Goal: Complete application form: Complete application form

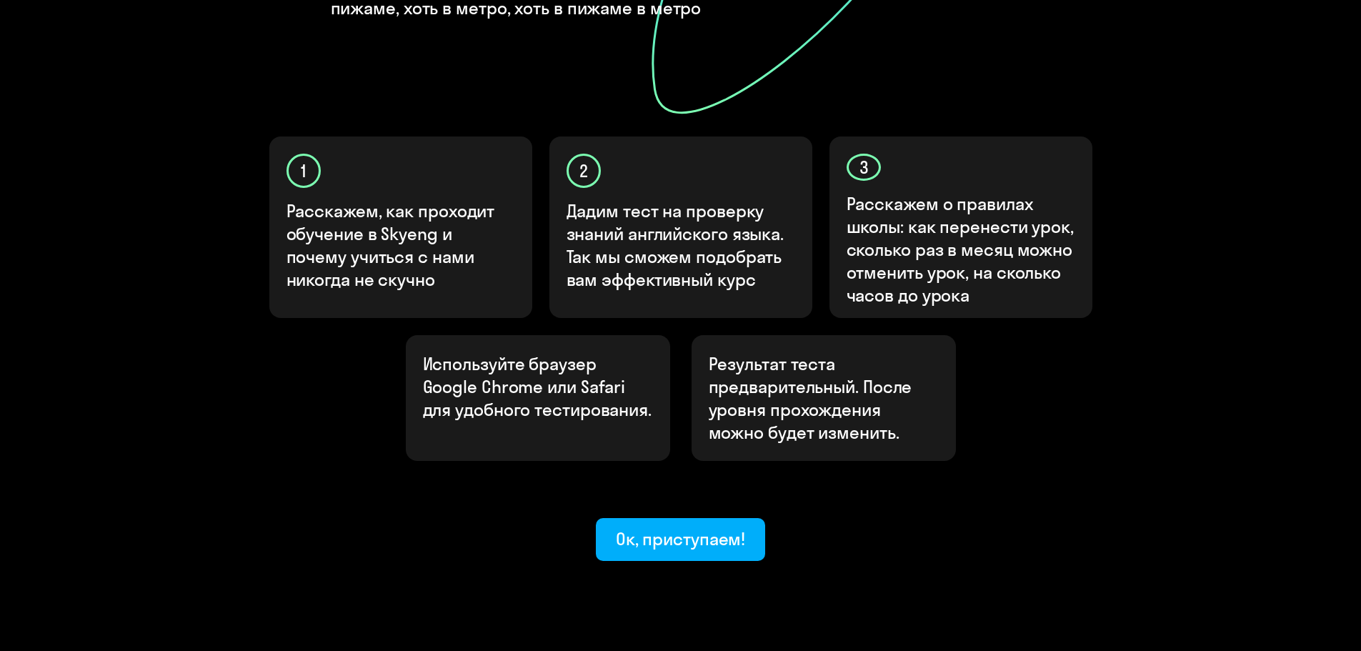
scroll to position [381, 0]
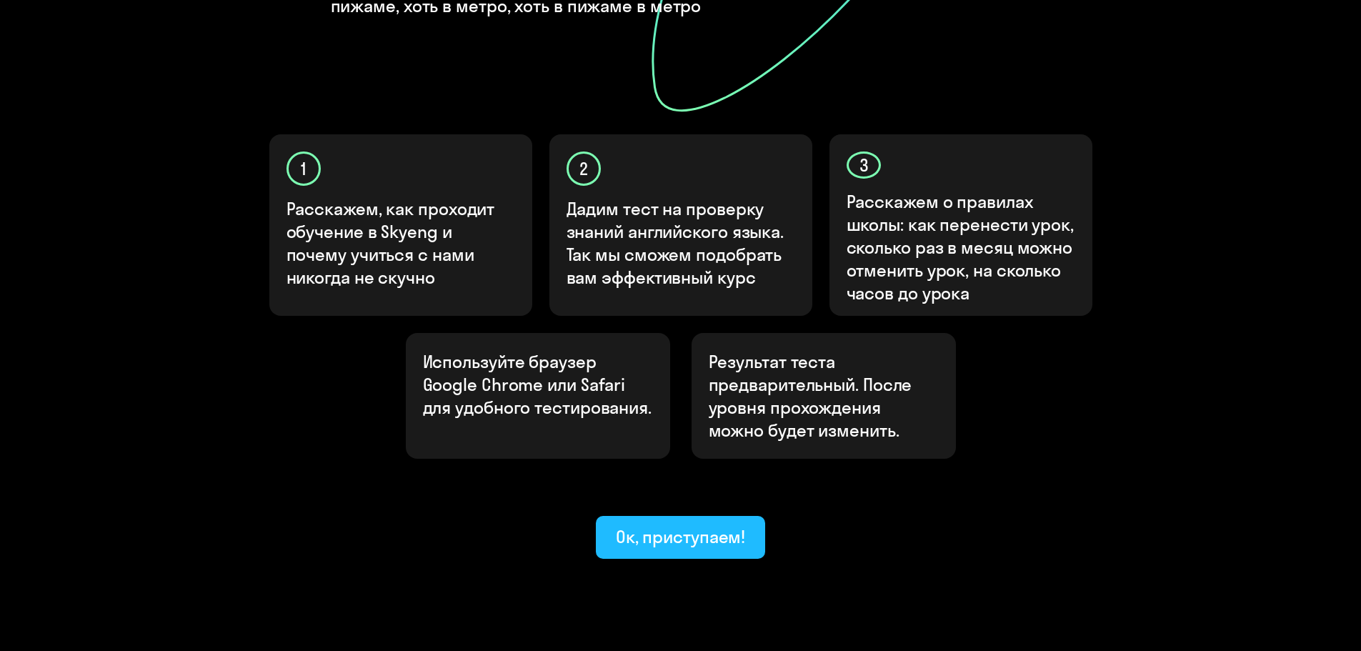
click at [730, 526] on font "Ок, приступаем!" at bounding box center [681, 536] width 130 height 21
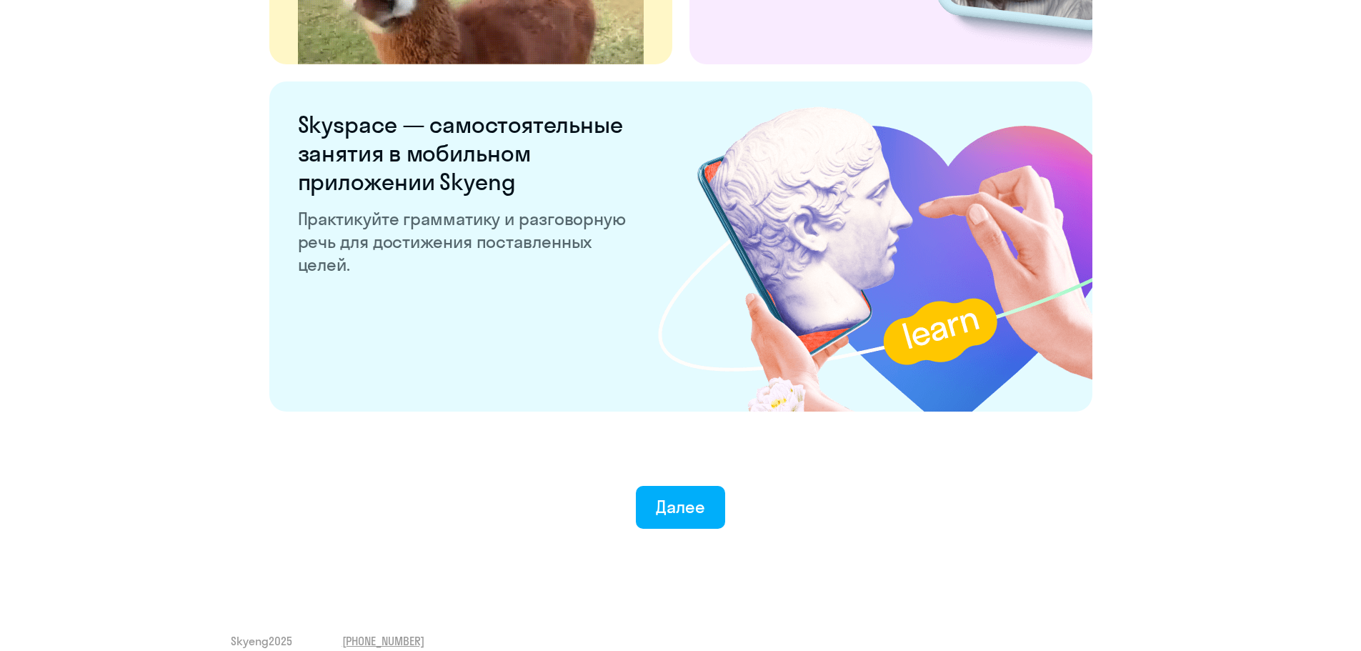
scroll to position [2661, 0]
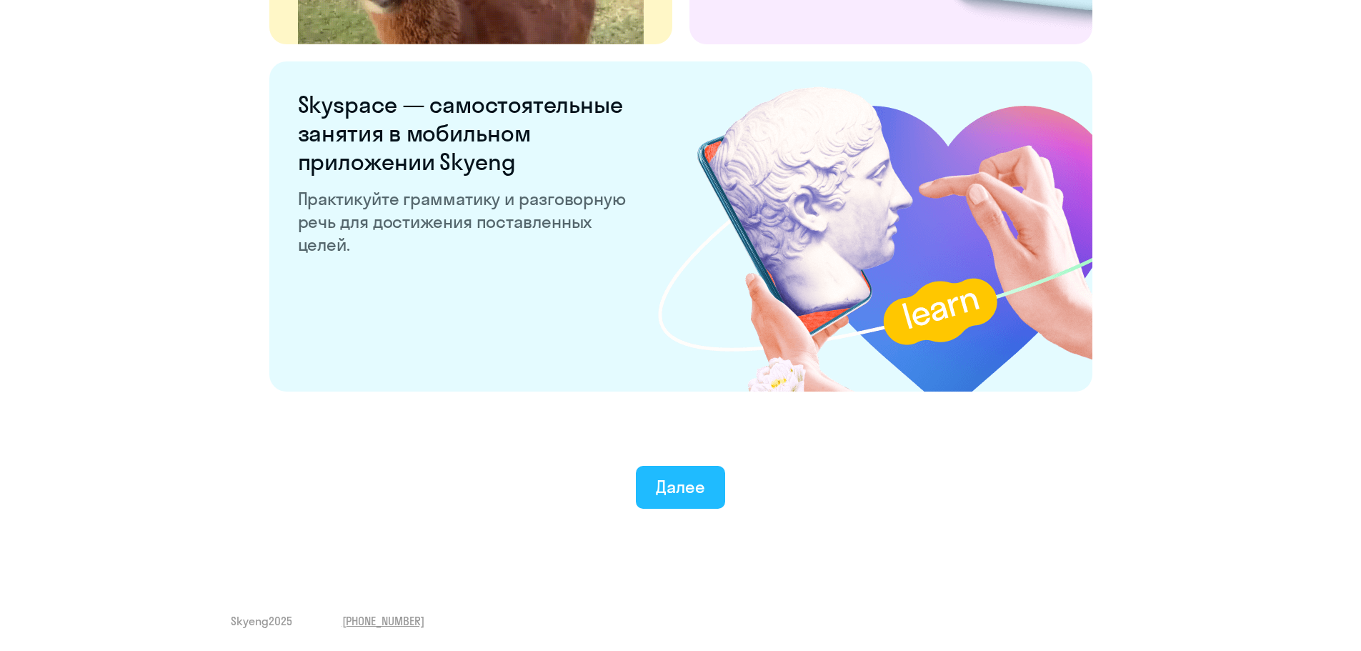
click at [705, 484] on button "Далее" at bounding box center [680, 487] width 89 height 43
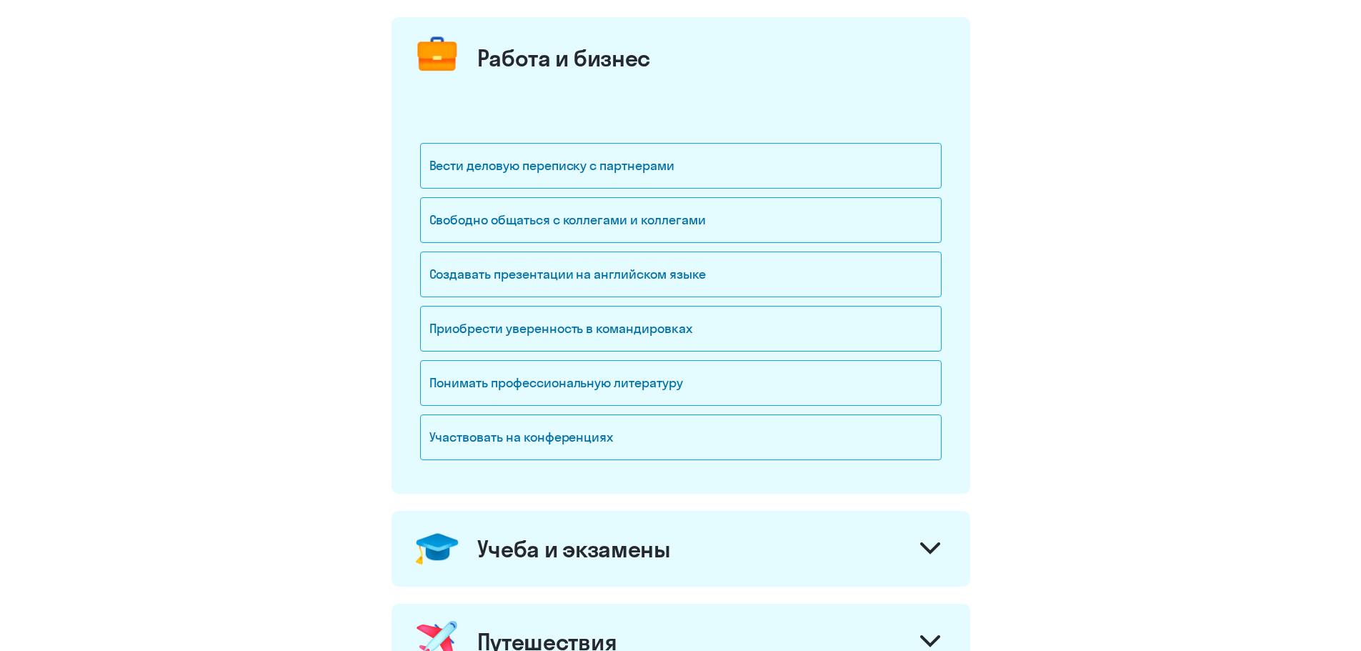
scroll to position [191, 0]
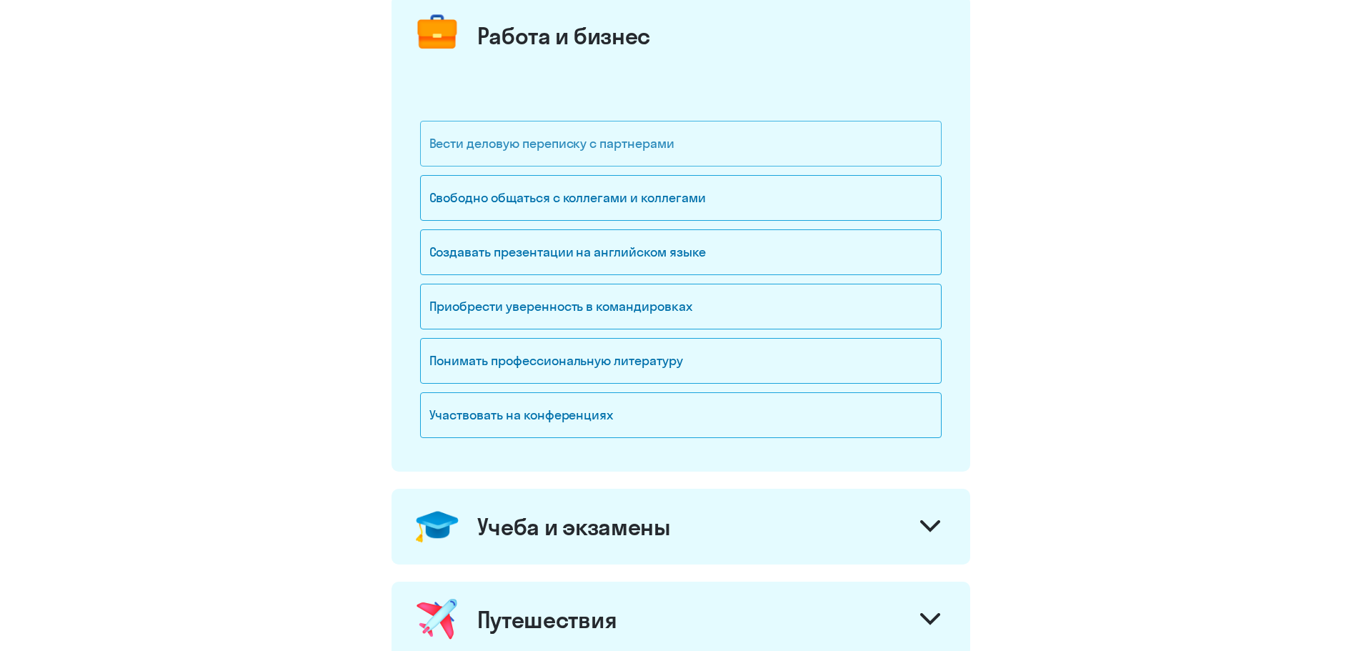
click at [818, 152] on div "Вести деловую переписку с партнерами" at bounding box center [681, 144] width 522 height 46
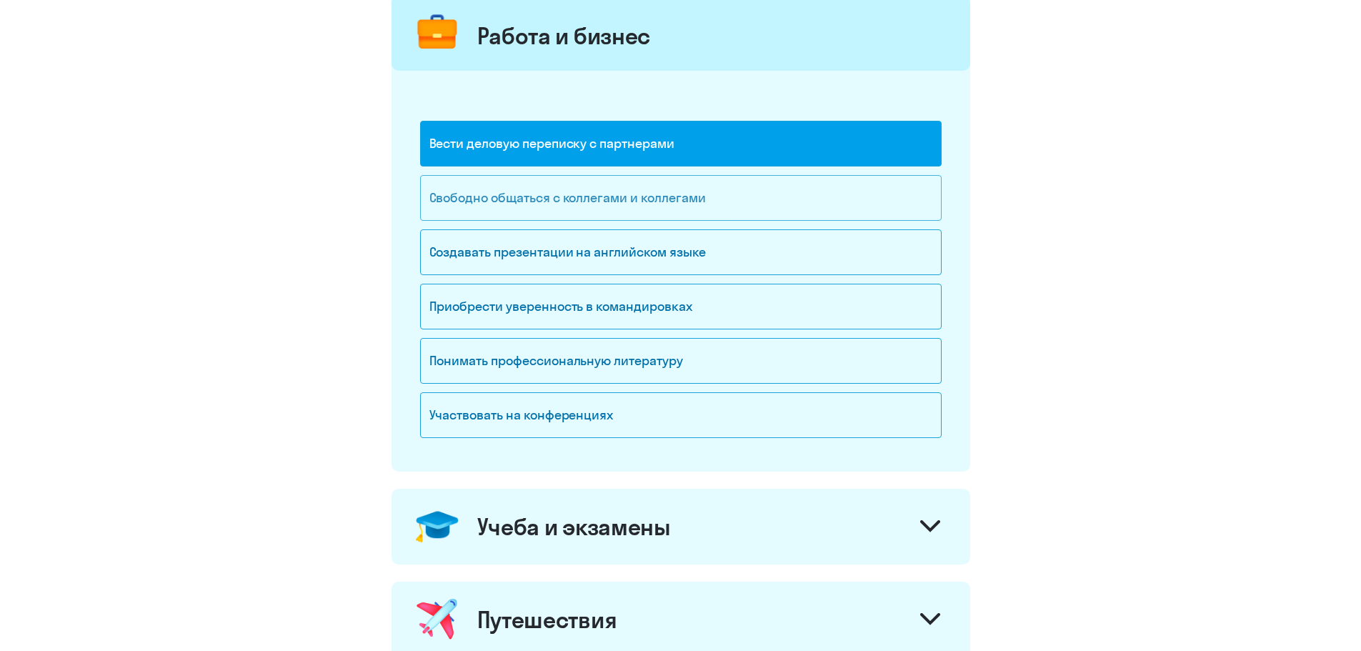
click at [802, 207] on div "Свободно общаться с коллегами и коллегами" at bounding box center [681, 198] width 522 height 46
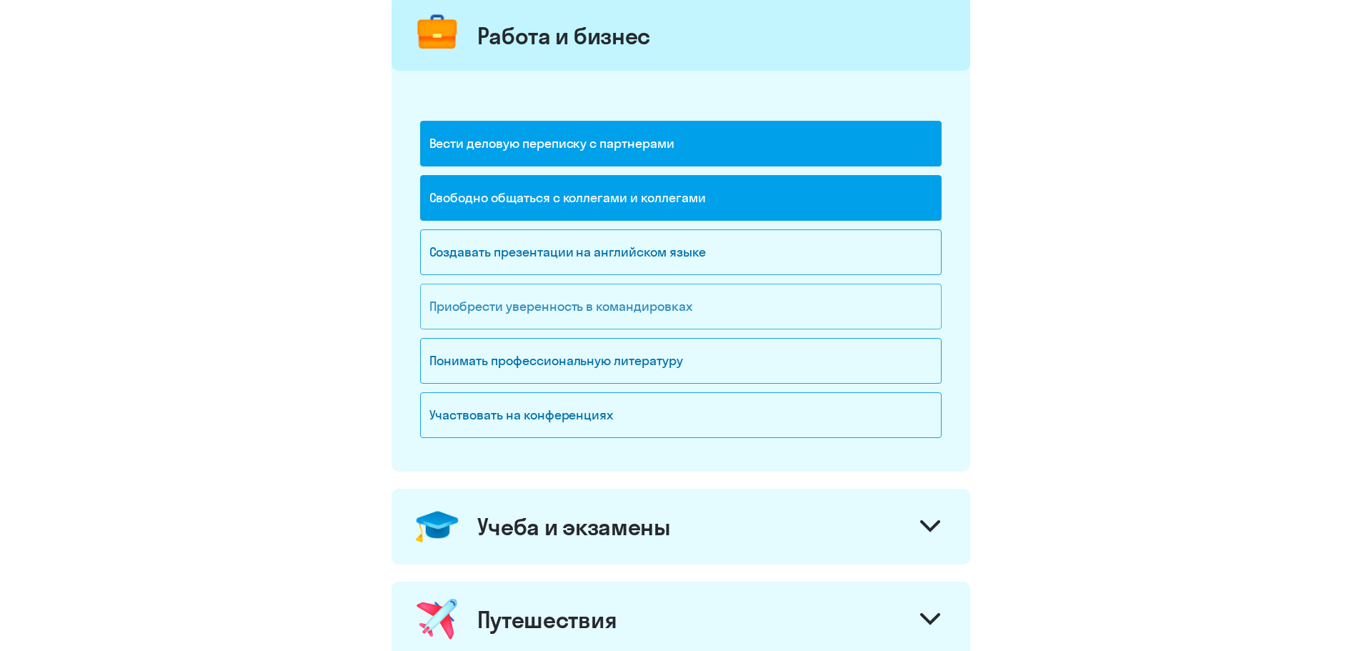
click at [812, 304] on div "Приобрести уверенность в командировках" at bounding box center [681, 307] width 522 height 46
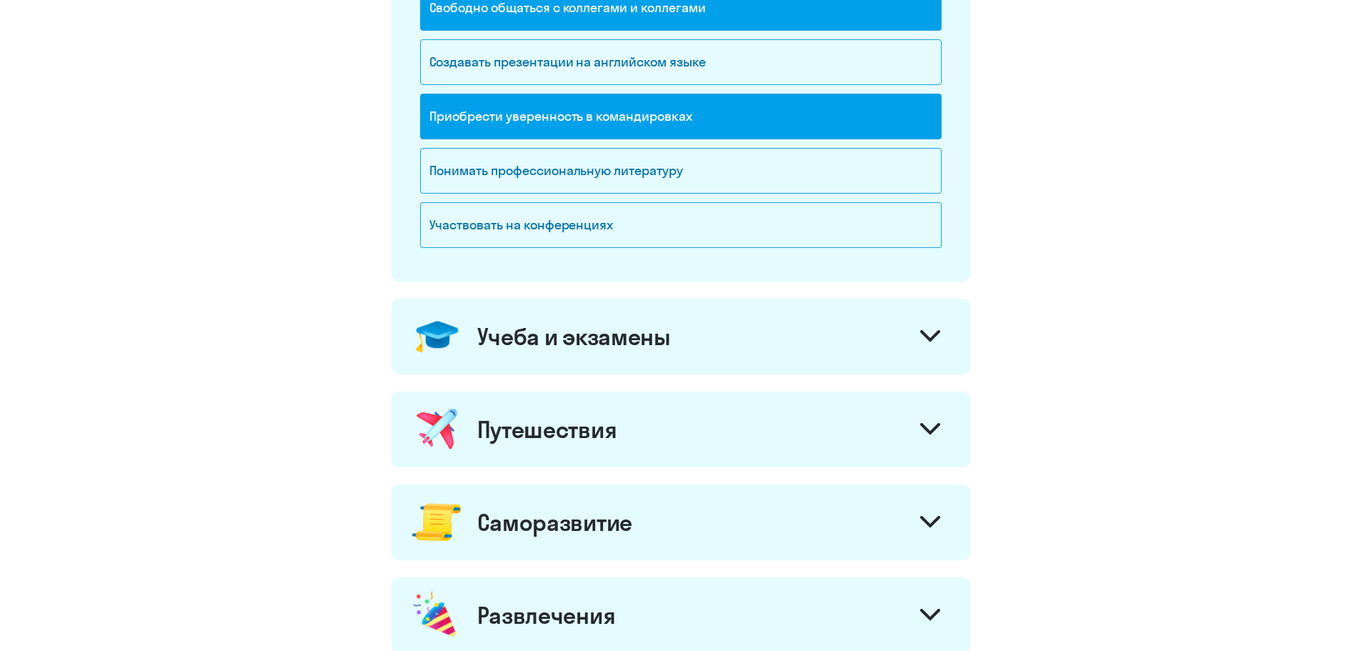
scroll to position [572, 0]
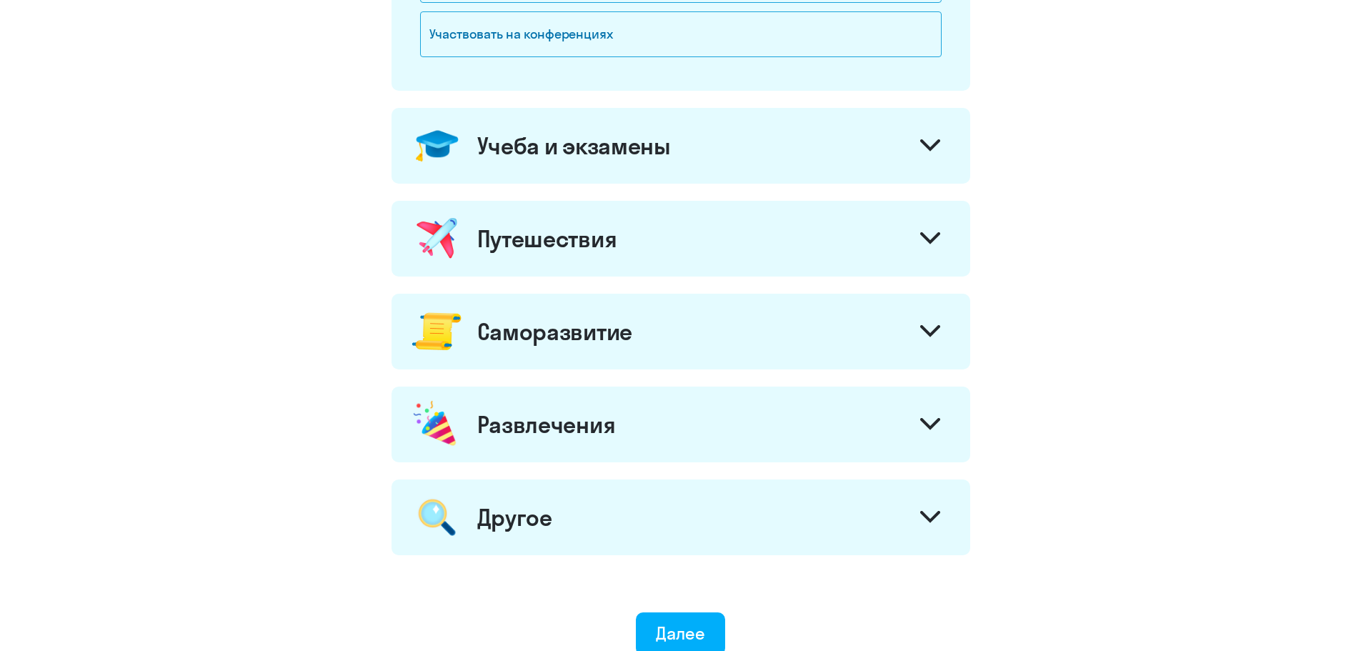
click at [935, 159] on div at bounding box center [930, 147] width 34 height 34
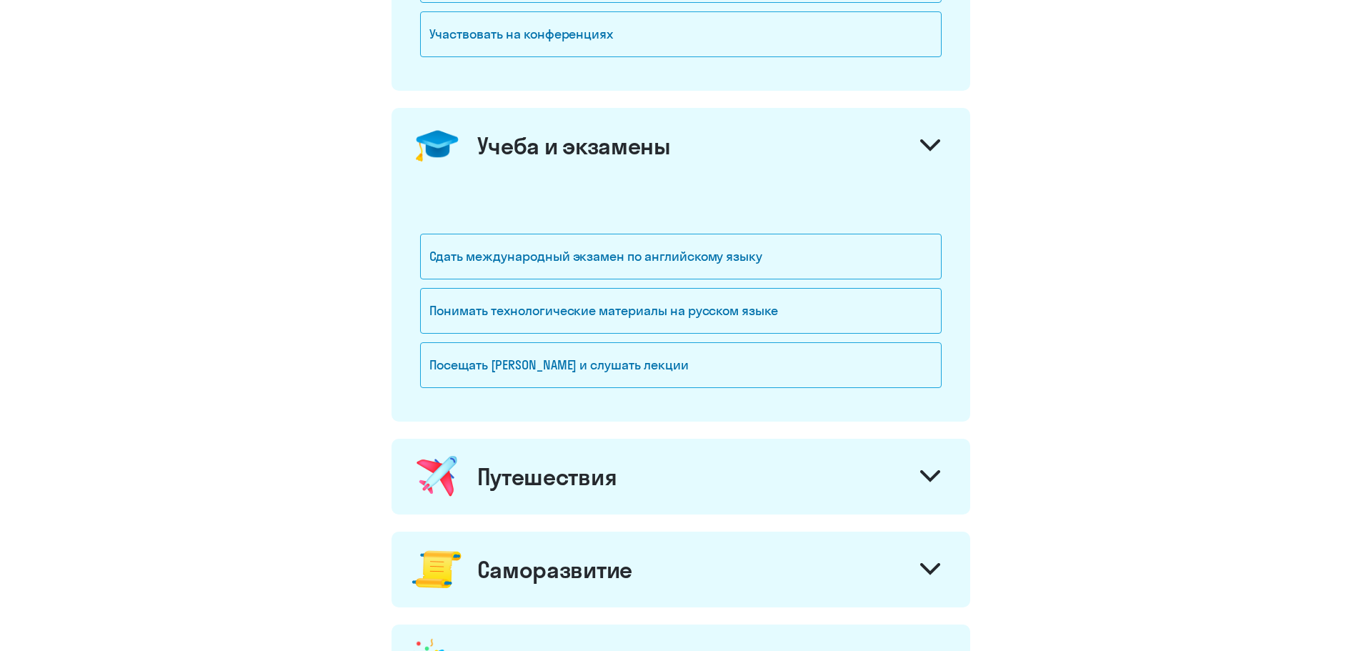
click at [935, 159] on div at bounding box center [930, 147] width 34 height 34
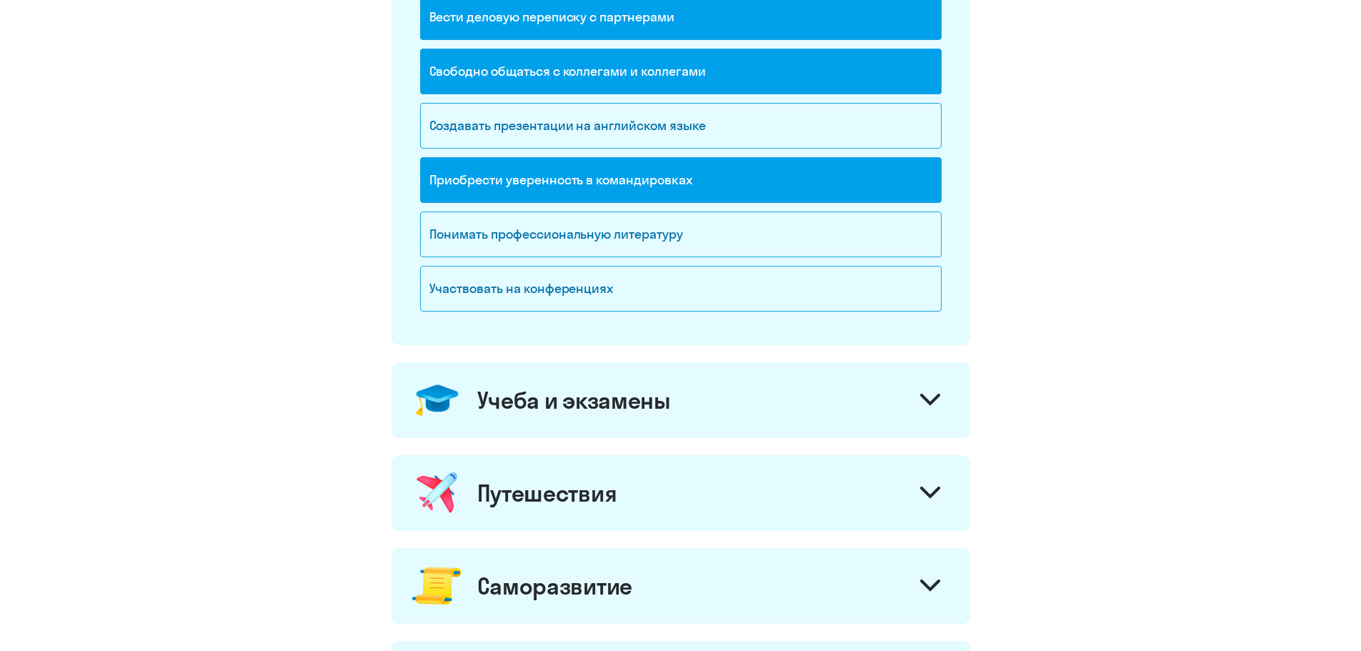
scroll to position [381, 0]
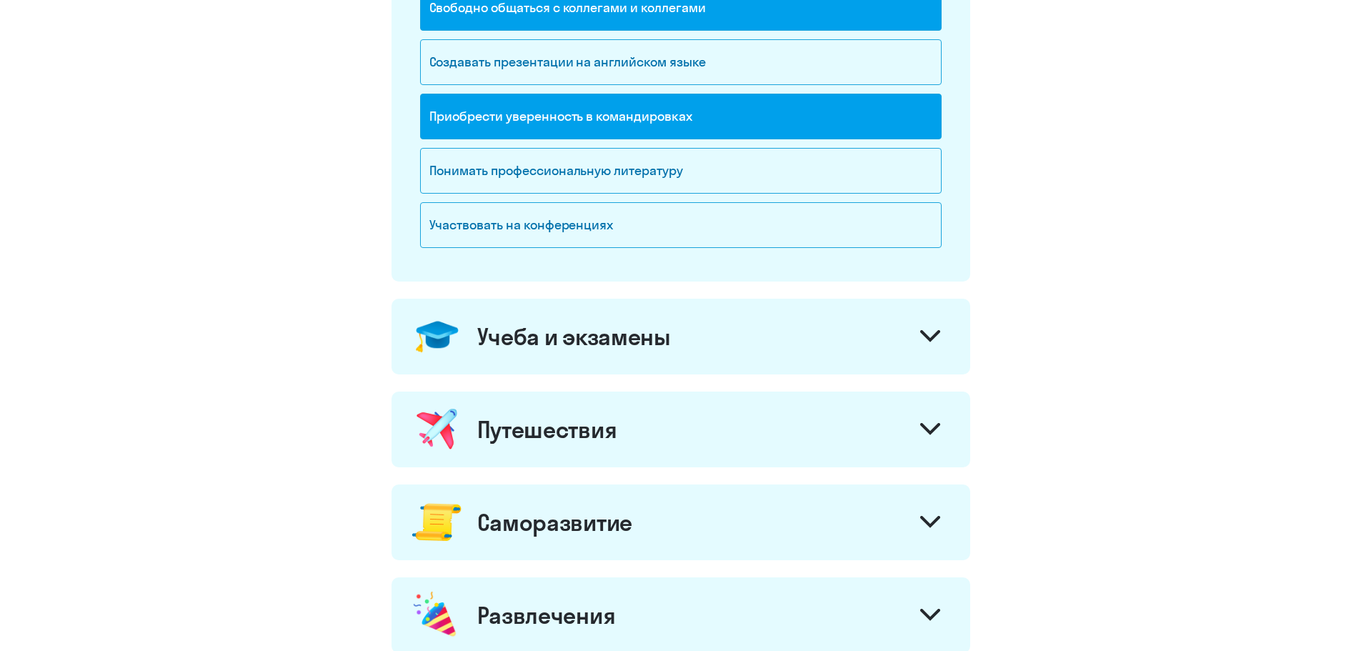
click at [928, 319] on div "Учеба и экзамены" at bounding box center [681, 337] width 579 height 76
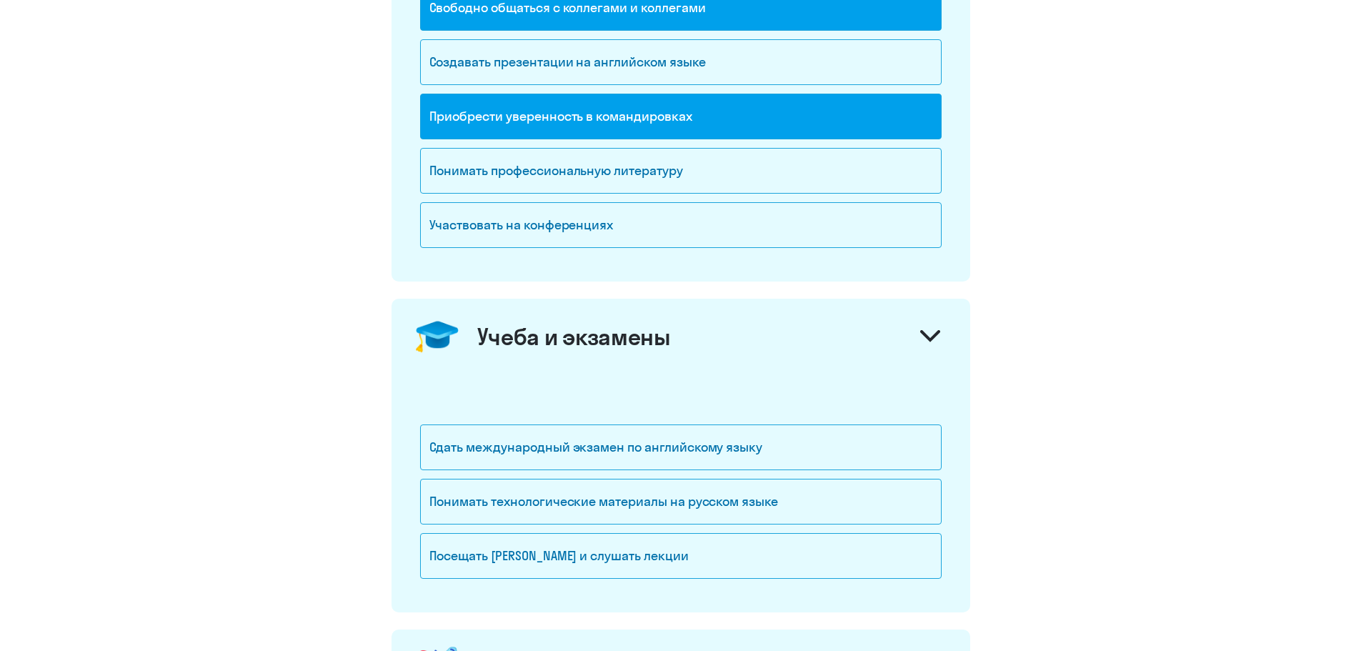
click at [928, 319] on div "Учеба и экзамены" at bounding box center [681, 337] width 579 height 76
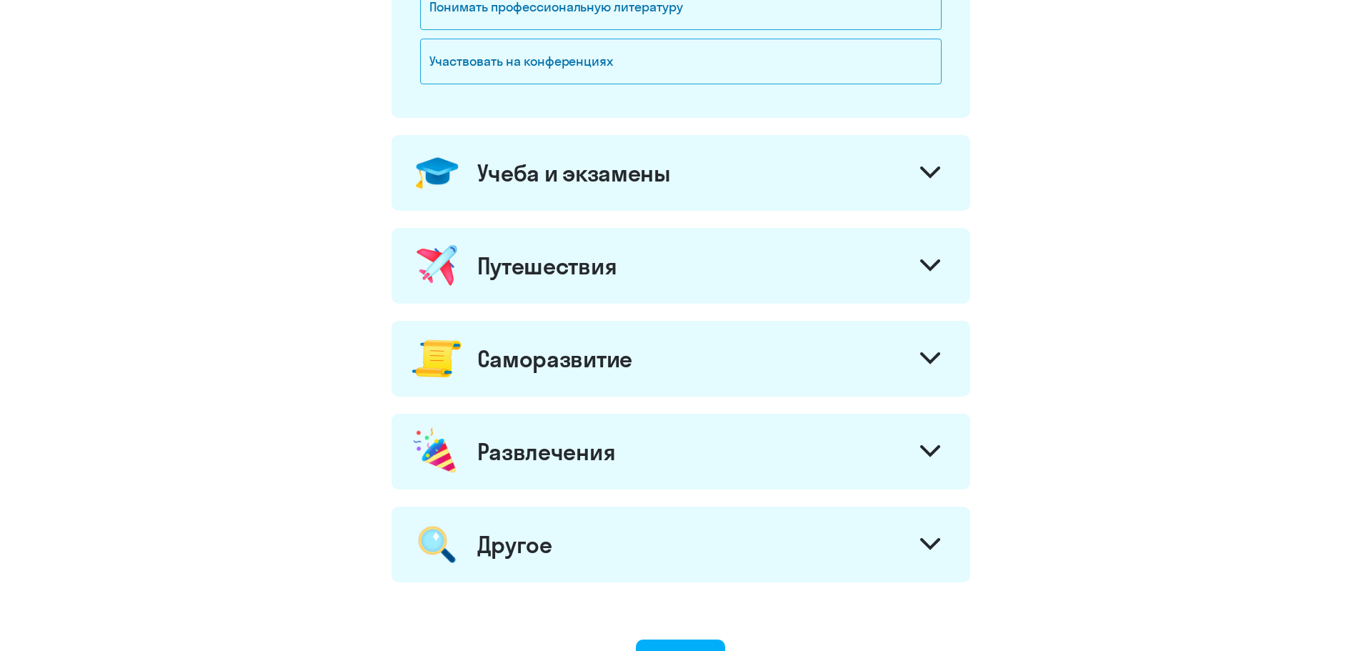
scroll to position [572, 0]
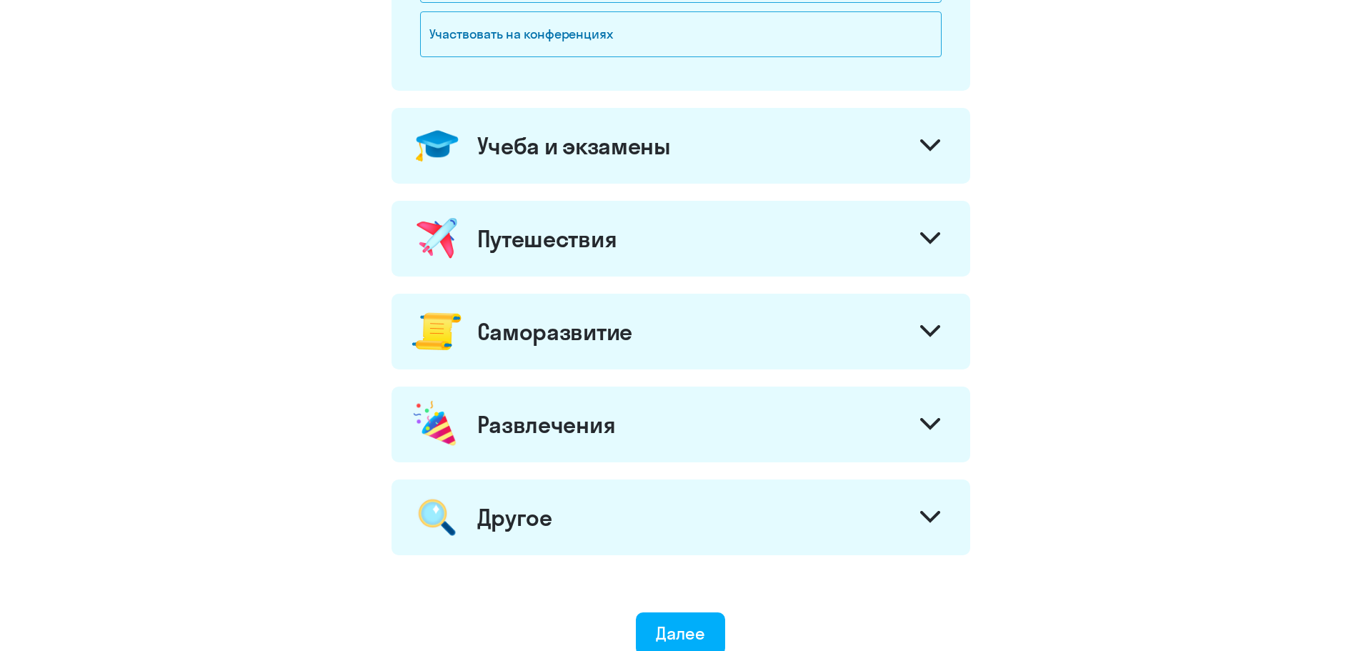
click at [925, 245] on svg-icon at bounding box center [930, 240] width 20 height 16
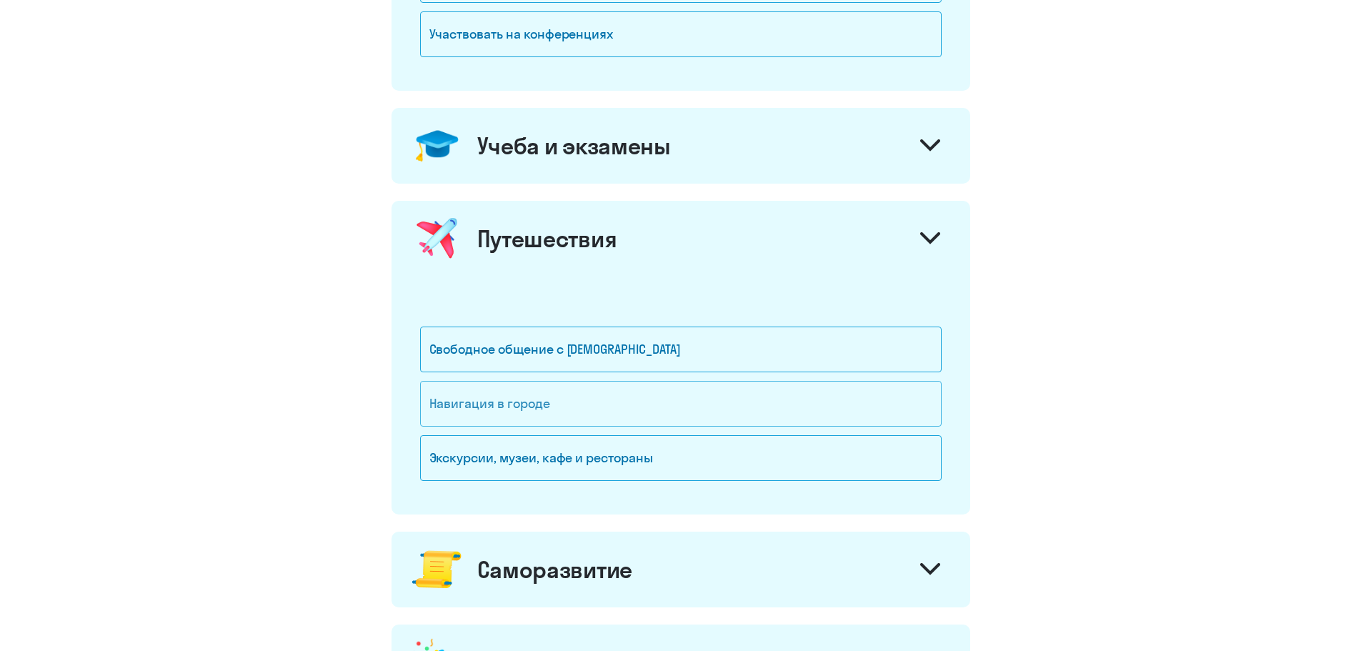
click at [859, 399] on div "Навигация в городе" at bounding box center [681, 404] width 522 height 46
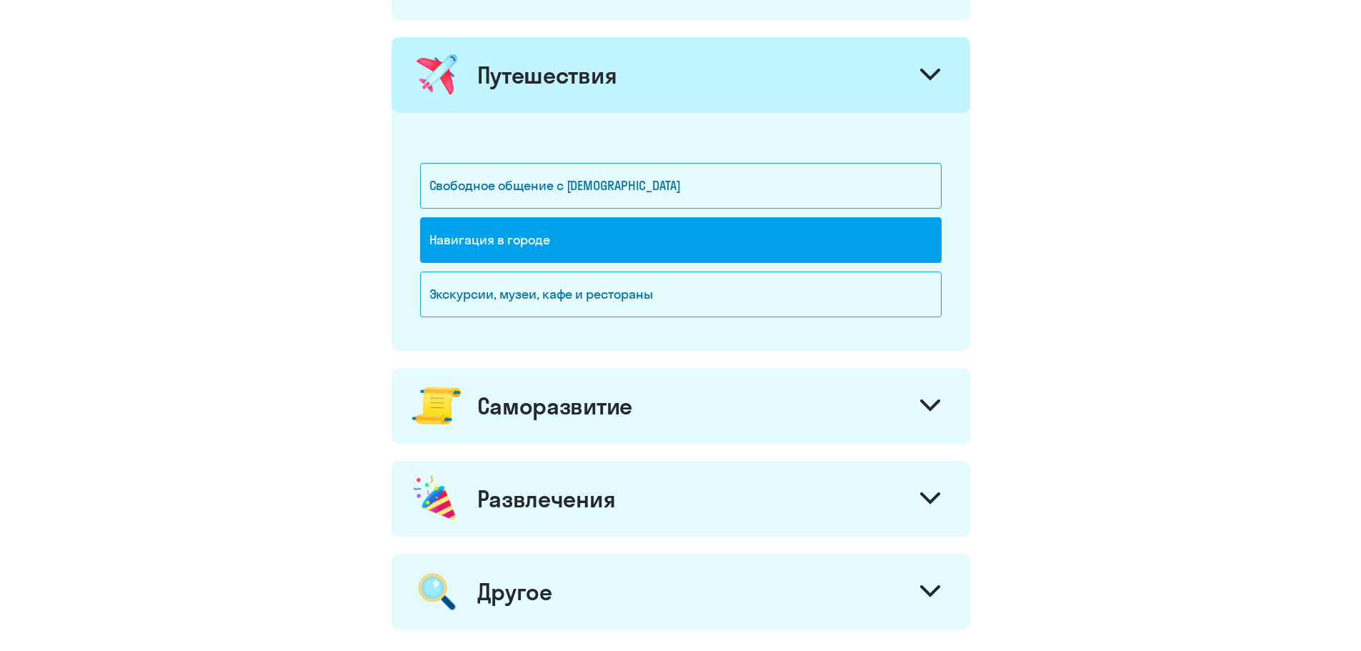
scroll to position [762, 0]
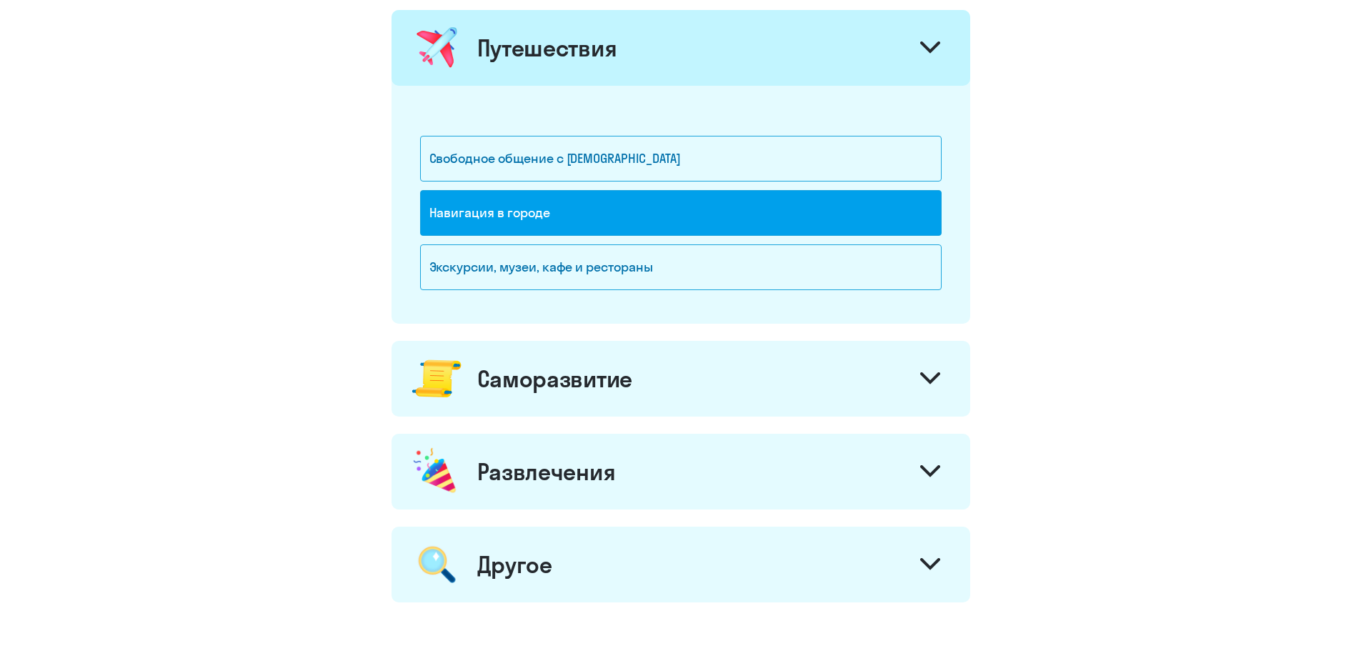
click at [917, 379] on div at bounding box center [930, 380] width 34 height 34
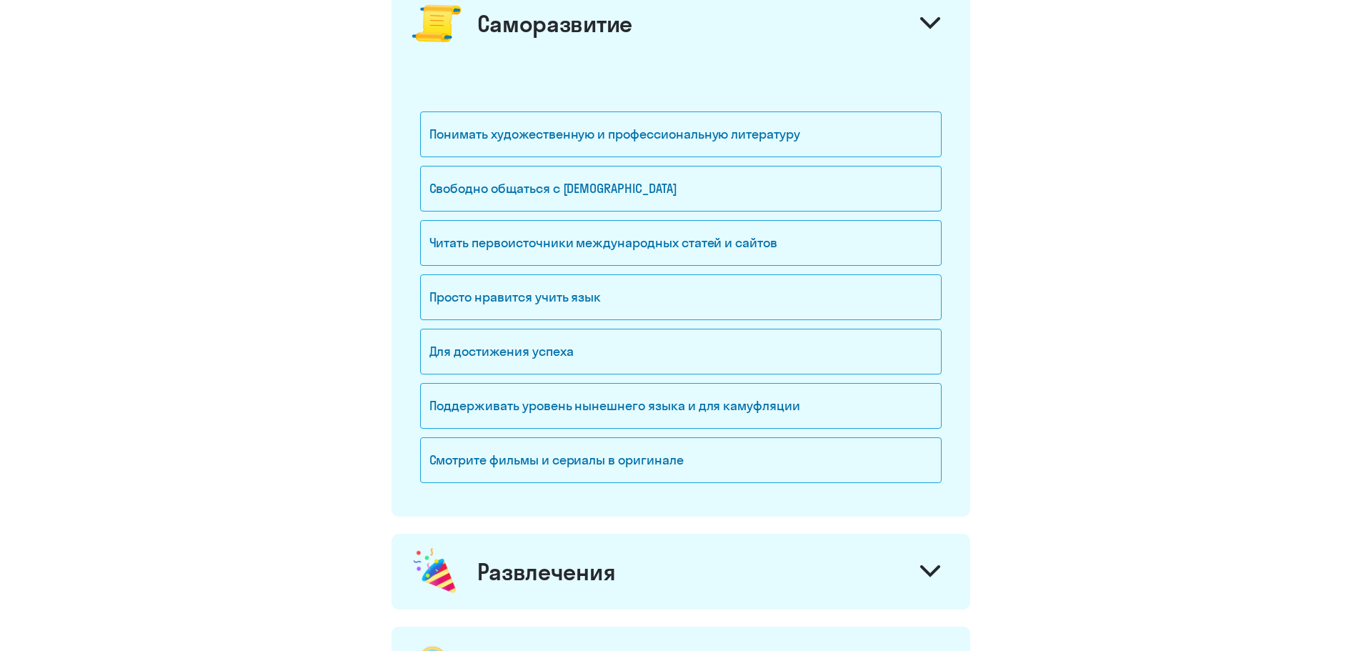
scroll to position [1143, 0]
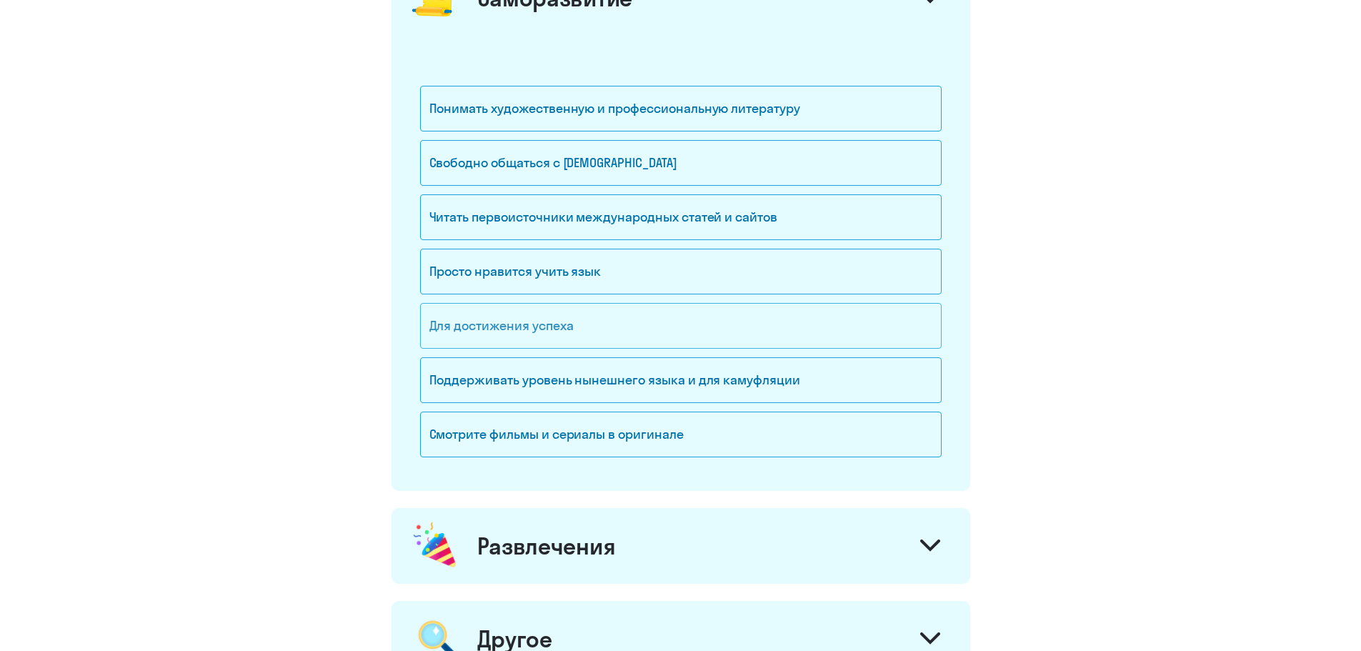
click at [880, 309] on div "Для достижения успеха" at bounding box center [681, 326] width 522 height 46
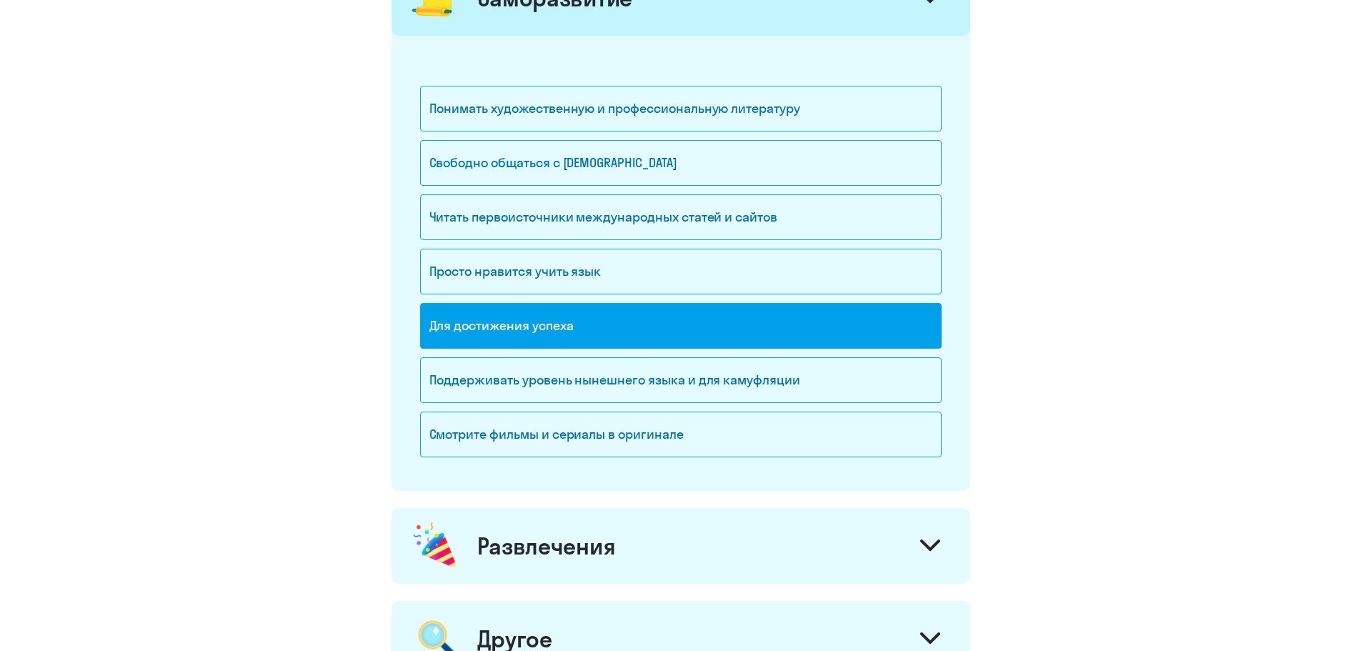
click at [880, 309] on div "Для достижения успеха" at bounding box center [681, 326] width 522 height 46
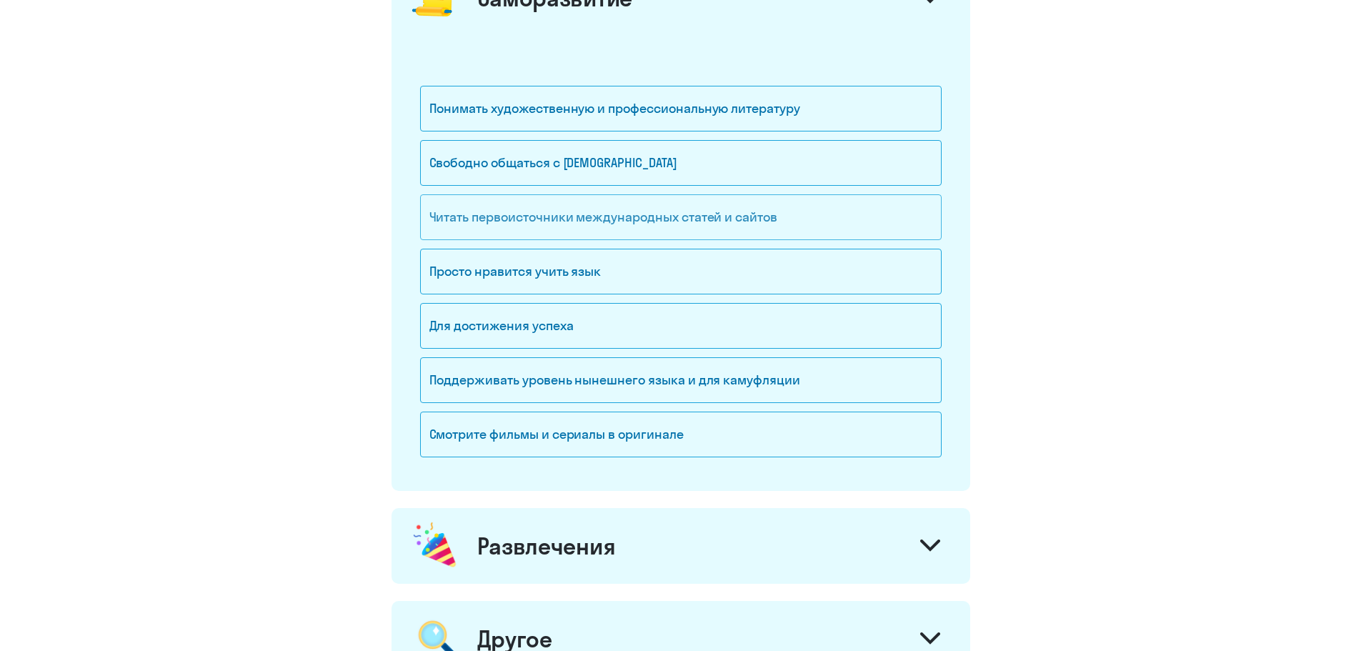
click at [873, 214] on div "Читать первоисточники международных статей и сайтов" at bounding box center [681, 217] width 522 height 46
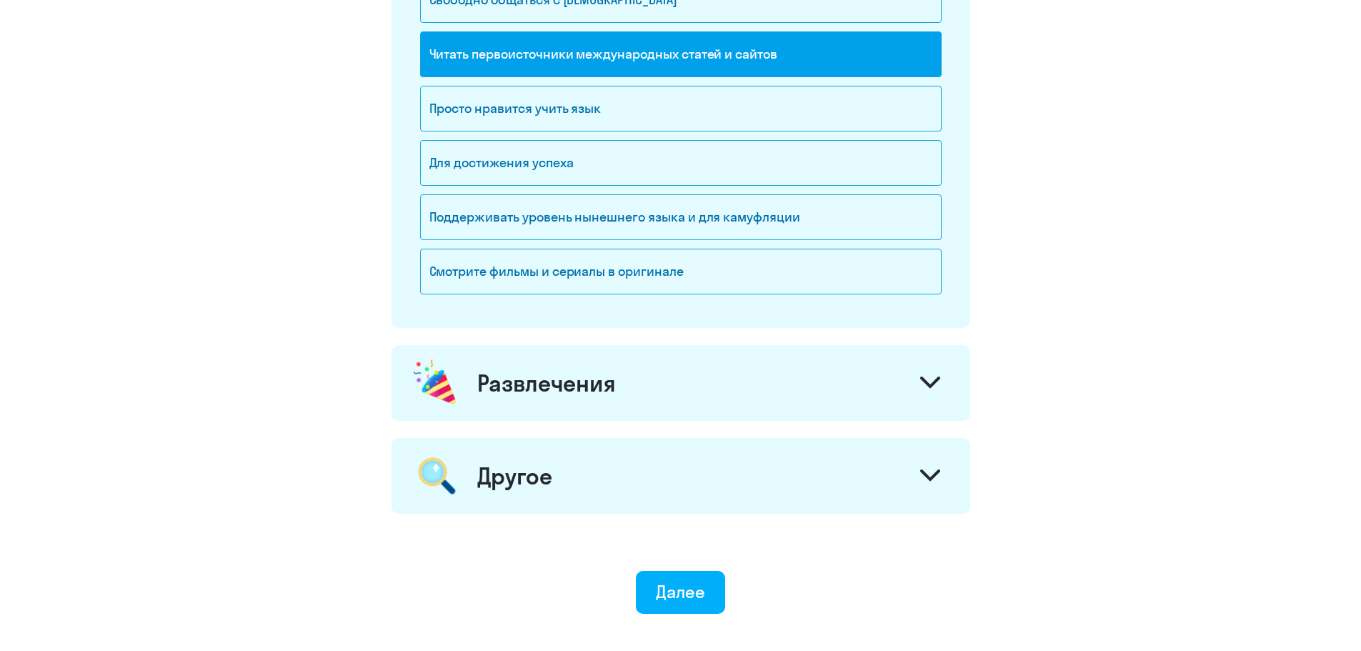
scroll to position [1334, 0]
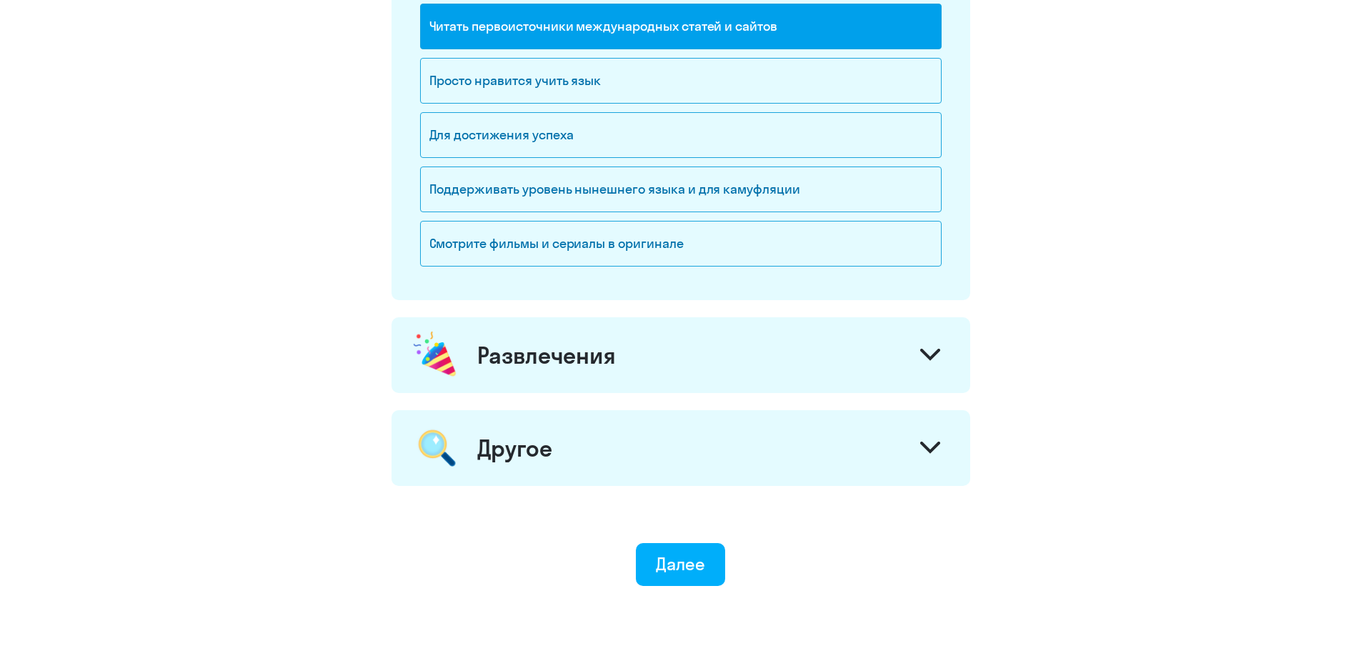
click at [930, 359] on icon at bounding box center [930, 354] width 17 height 9
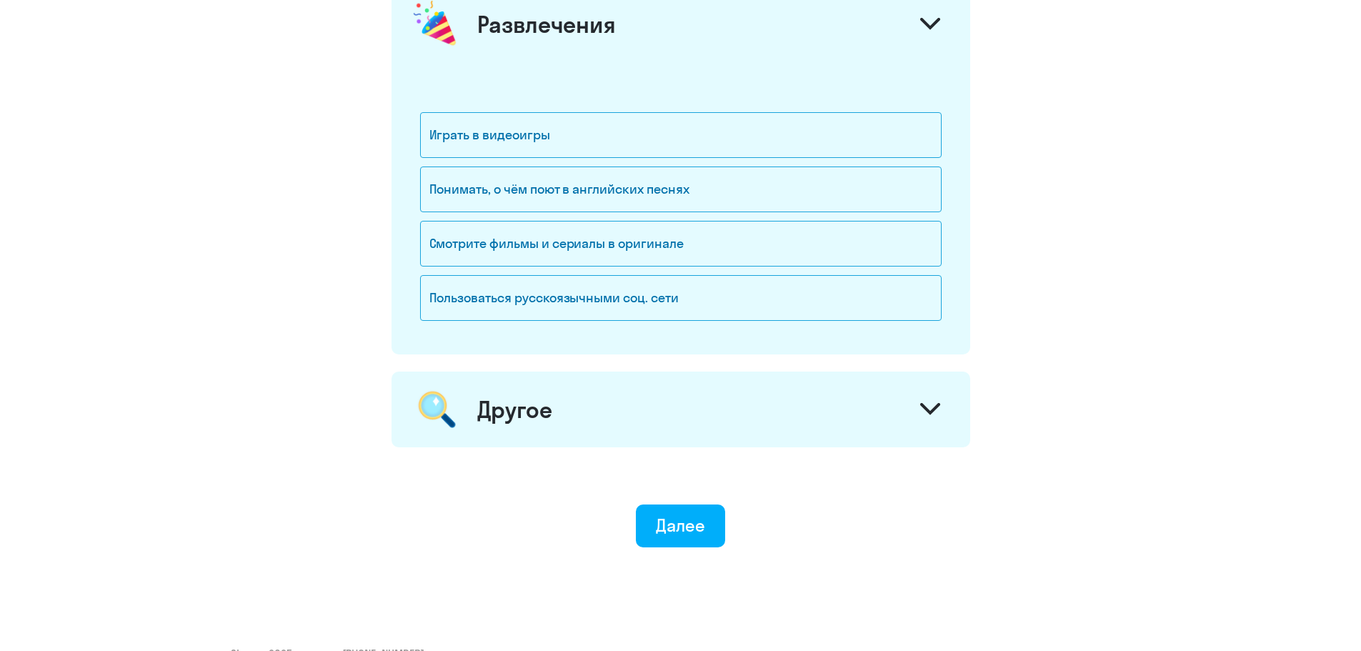
scroll to position [1698, 0]
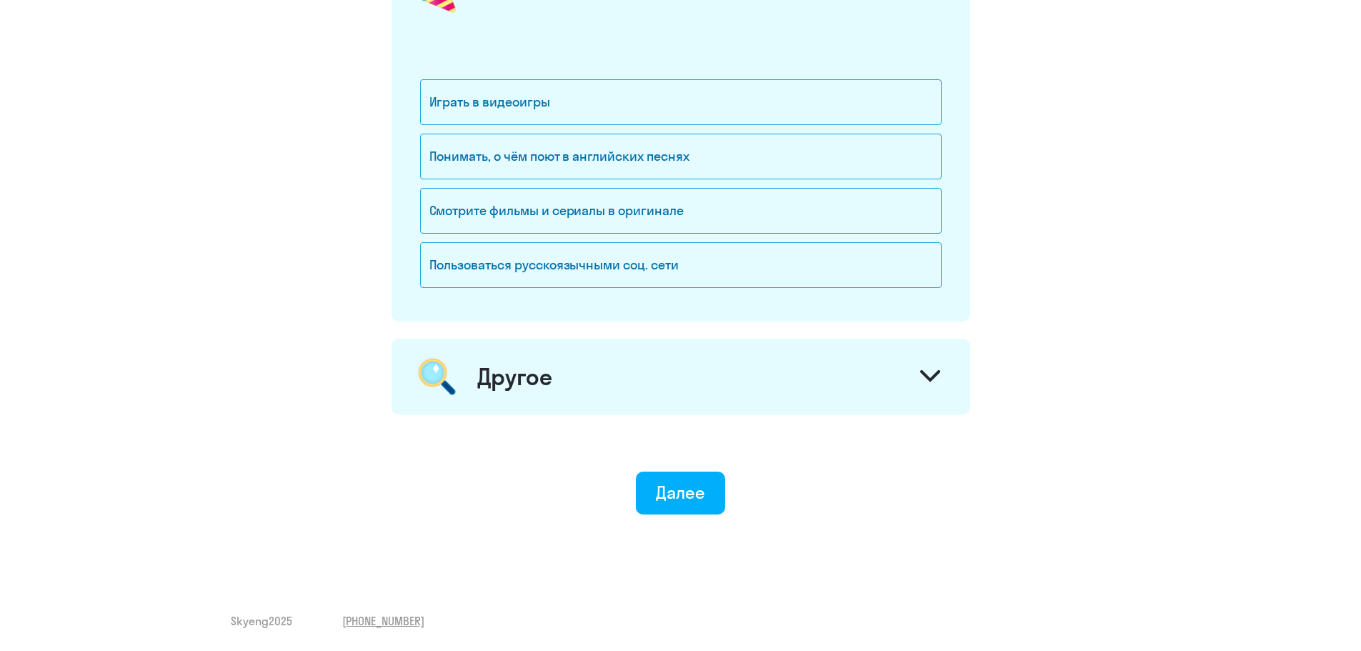
click at [931, 368] on div at bounding box center [930, 378] width 34 height 34
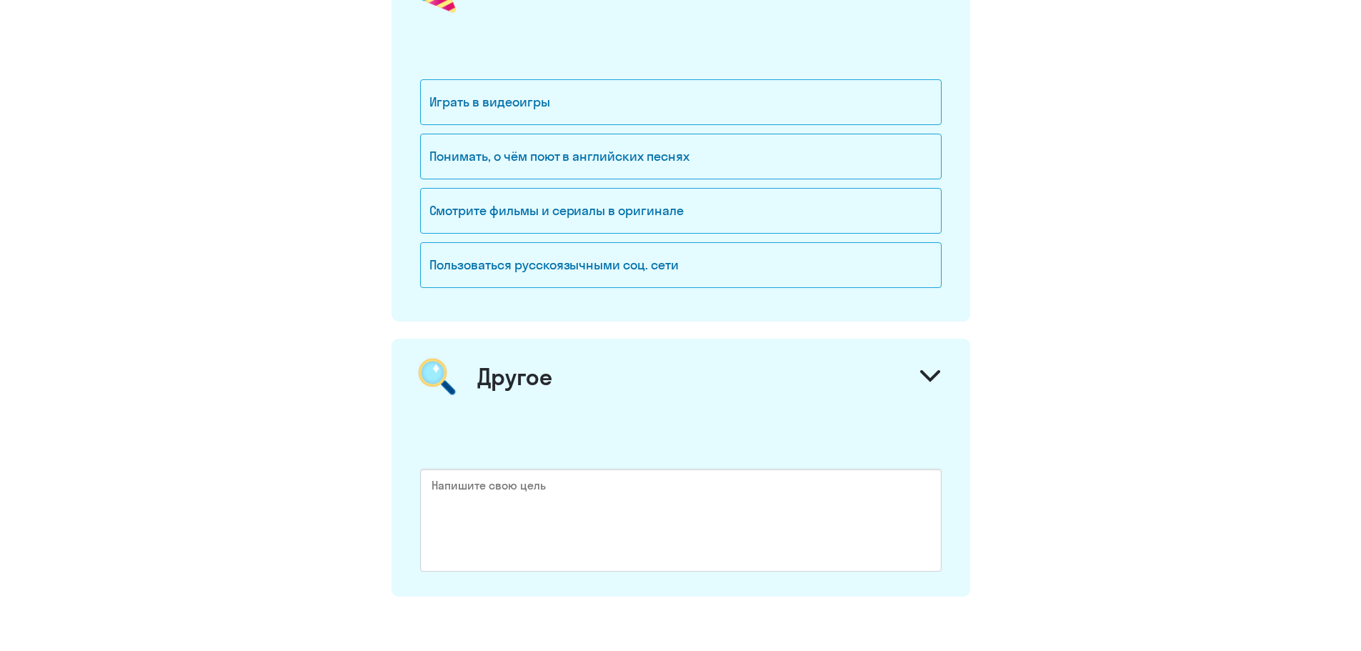
click at [931, 368] on div at bounding box center [930, 378] width 34 height 34
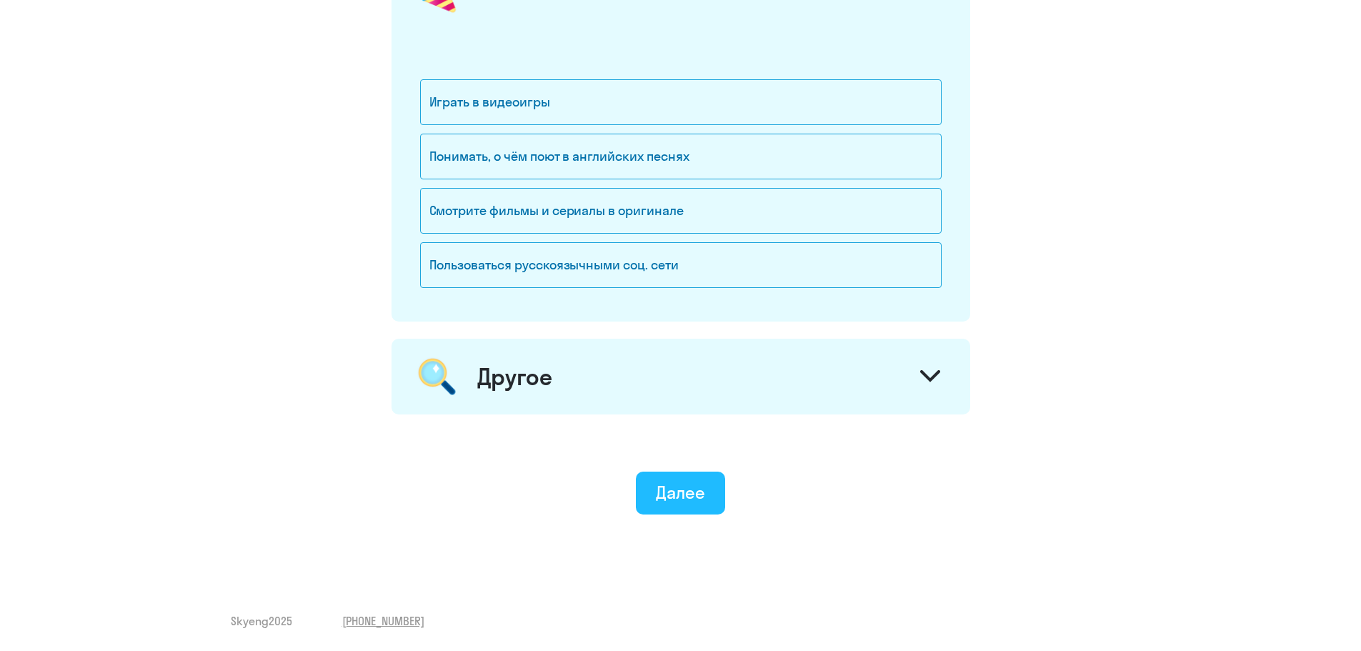
click at [690, 492] on font "Далее" at bounding box center [680, 492] width 49 height 21
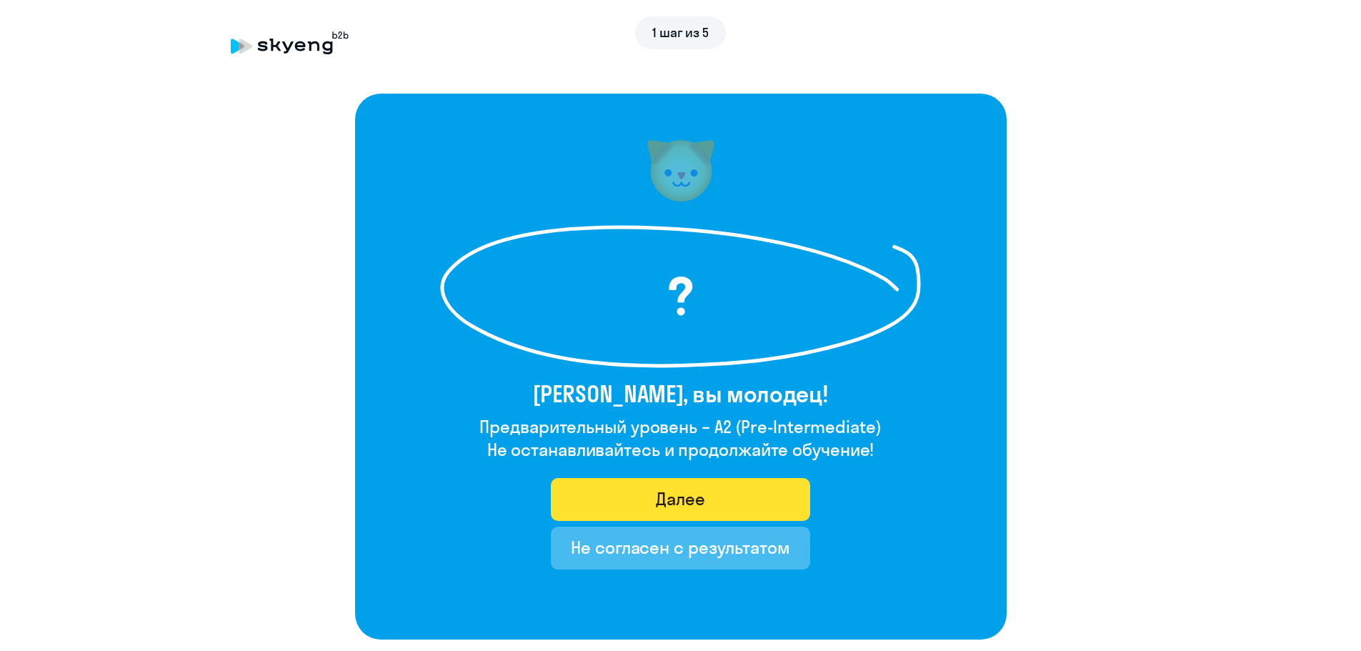
click at [712, 499] on button "Далее" at bounding box center [680, 499] width 259 height 43
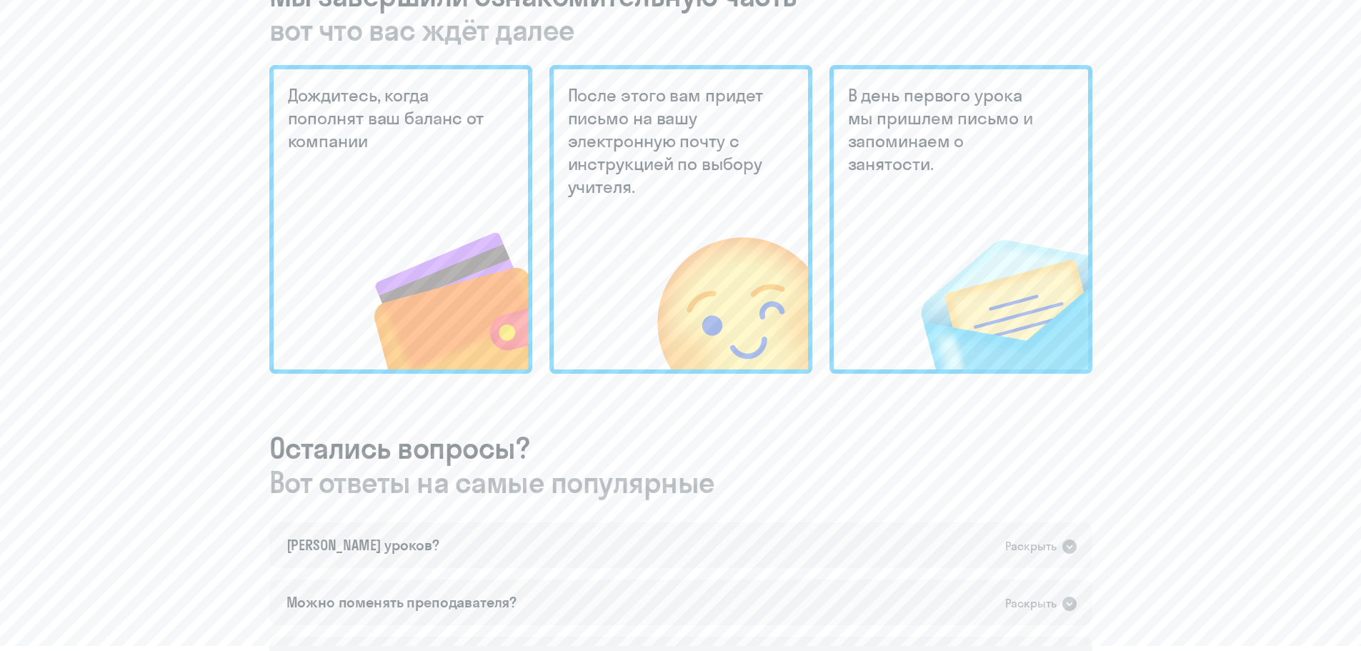
scroll to position [572, 0]
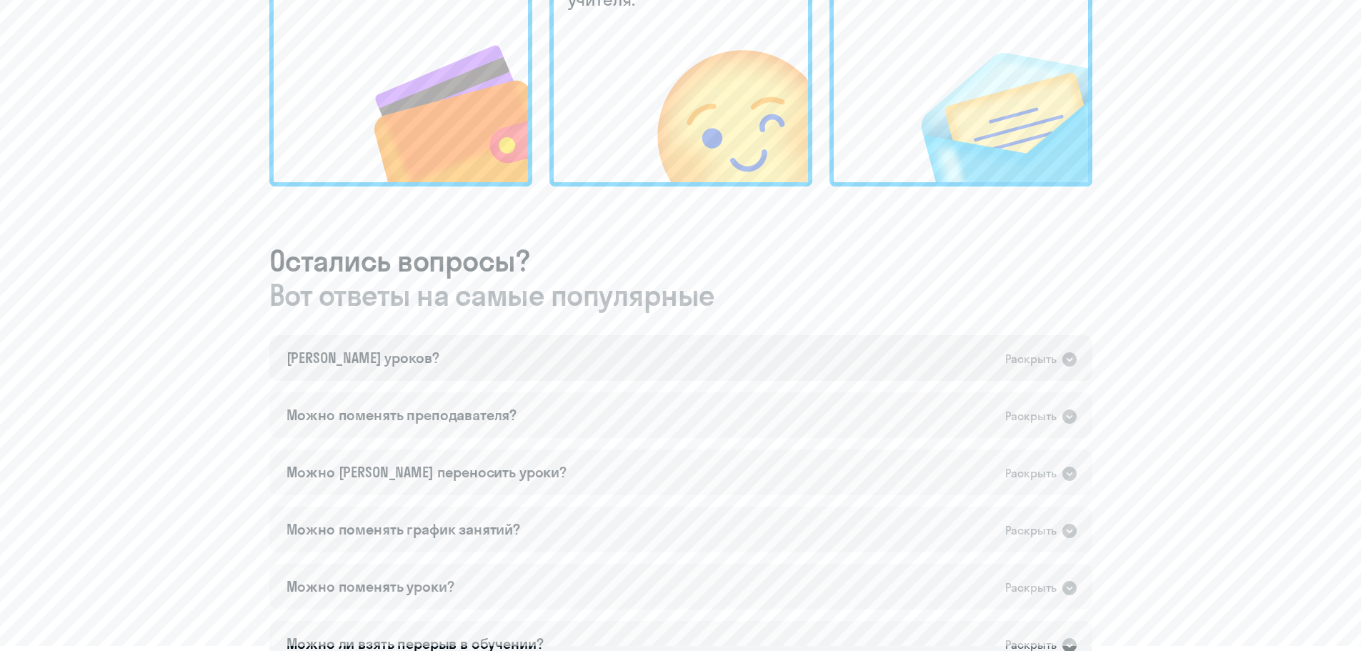
click at [1064, 354] on icon at bounding box center [1069, 359] width 17 height 17
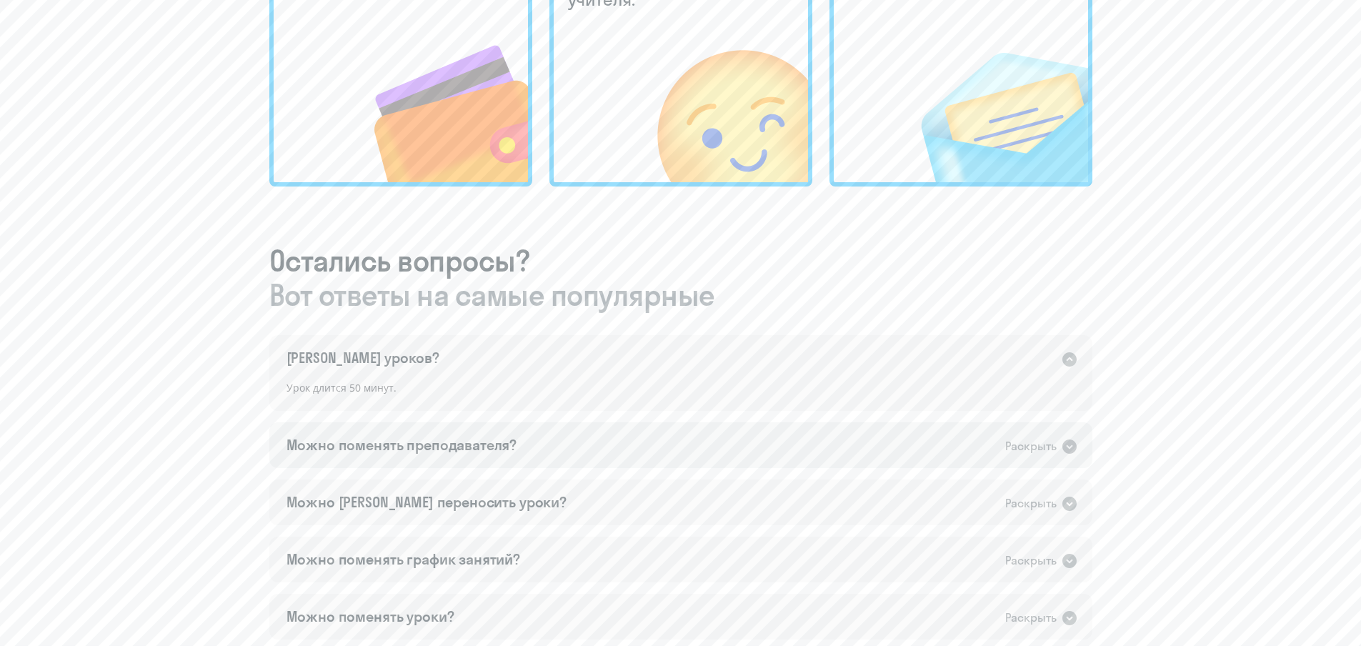
click at [1067, 452] on icon at bounding box center [1070, 446] width 14 height 14
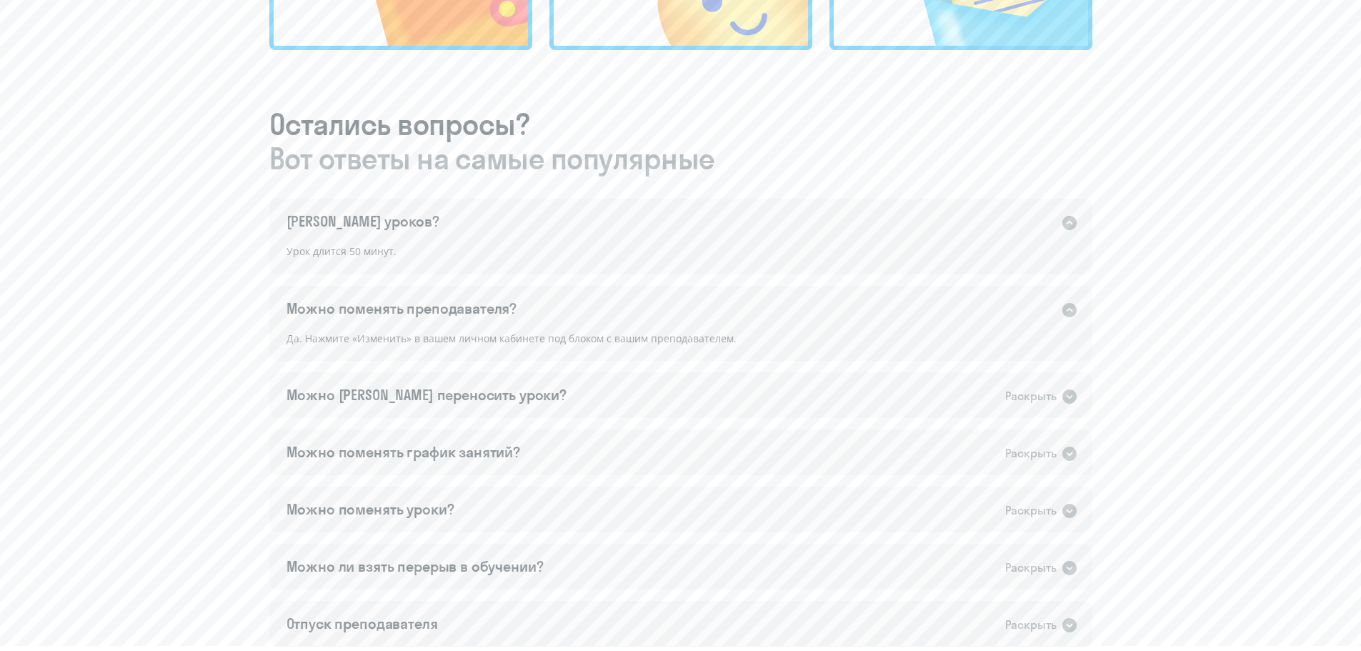
scroll to position [762, 0]
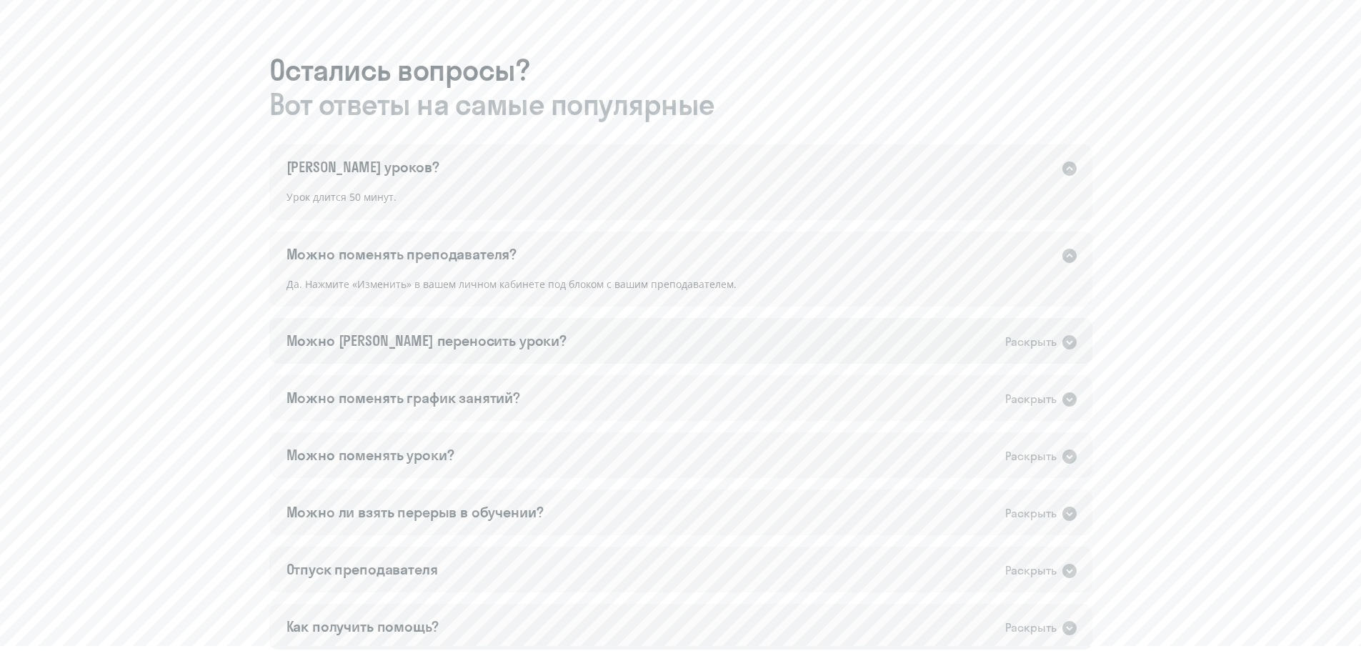
click at [1069, 345] on icon at bounding box center [1070, 342] width 14 height 14
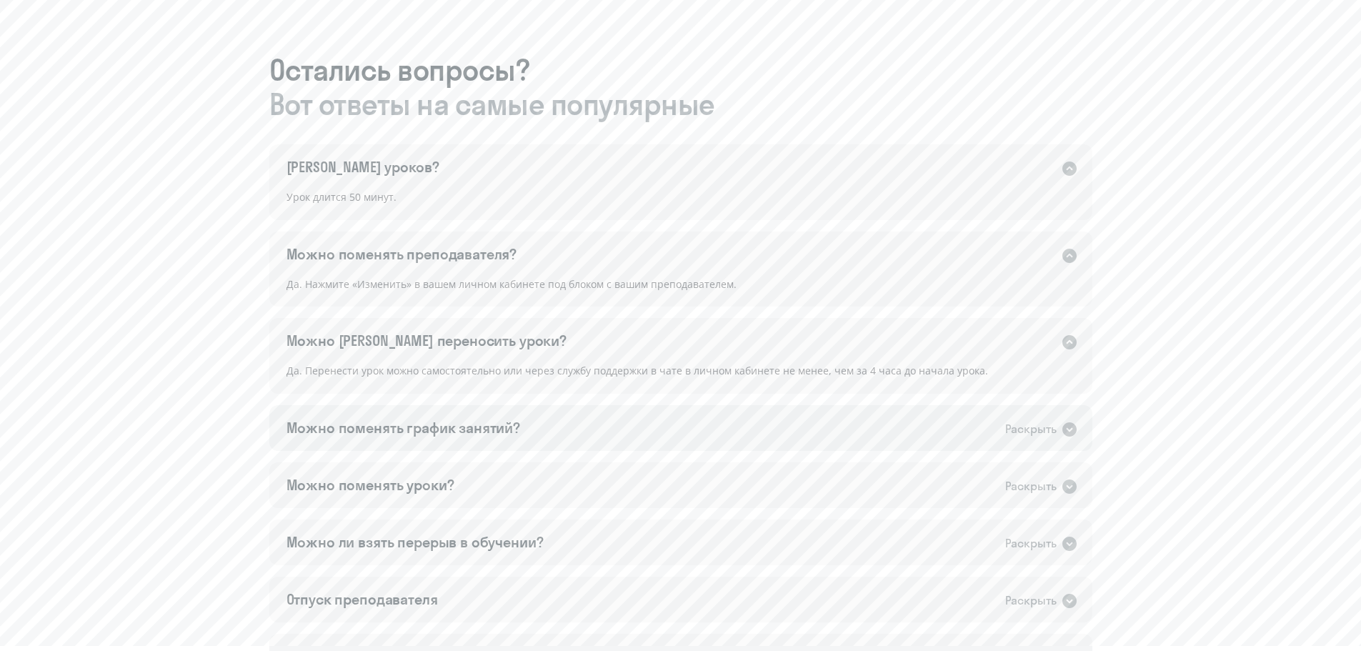
click at [1073, 429] on icon at bounding box center [1070, 429] width 14 height 14
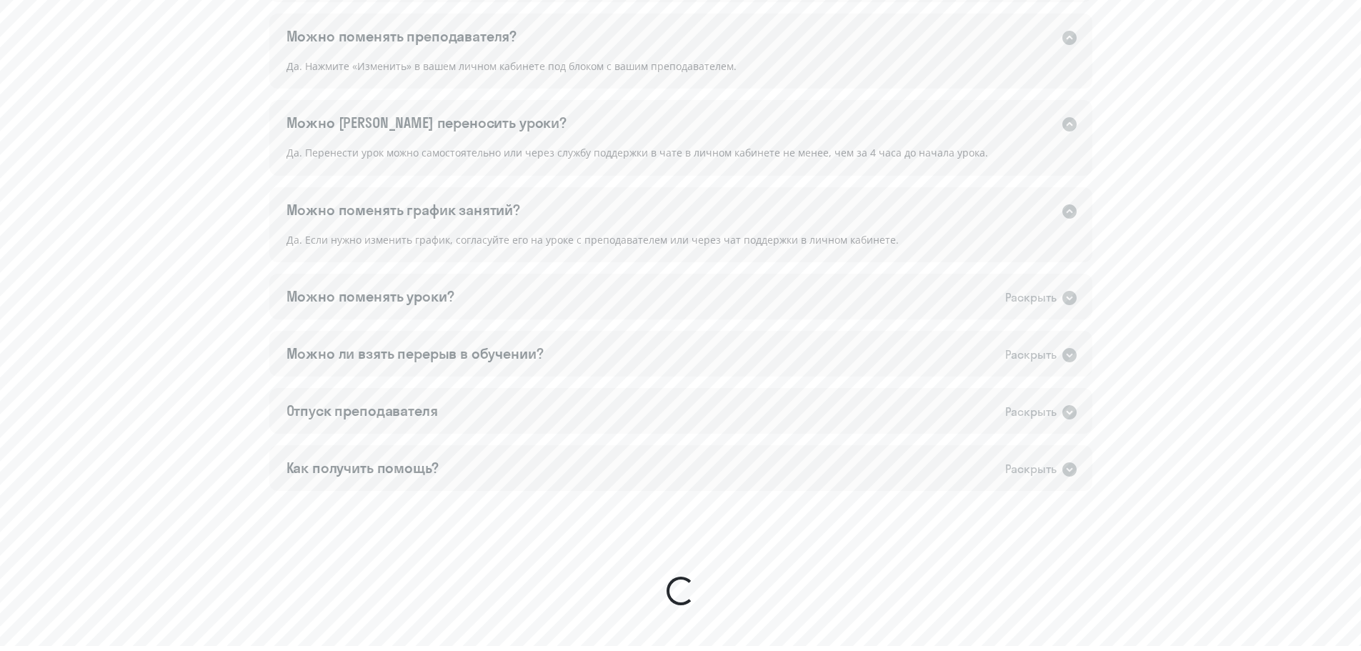
scroll to position [952, 0]
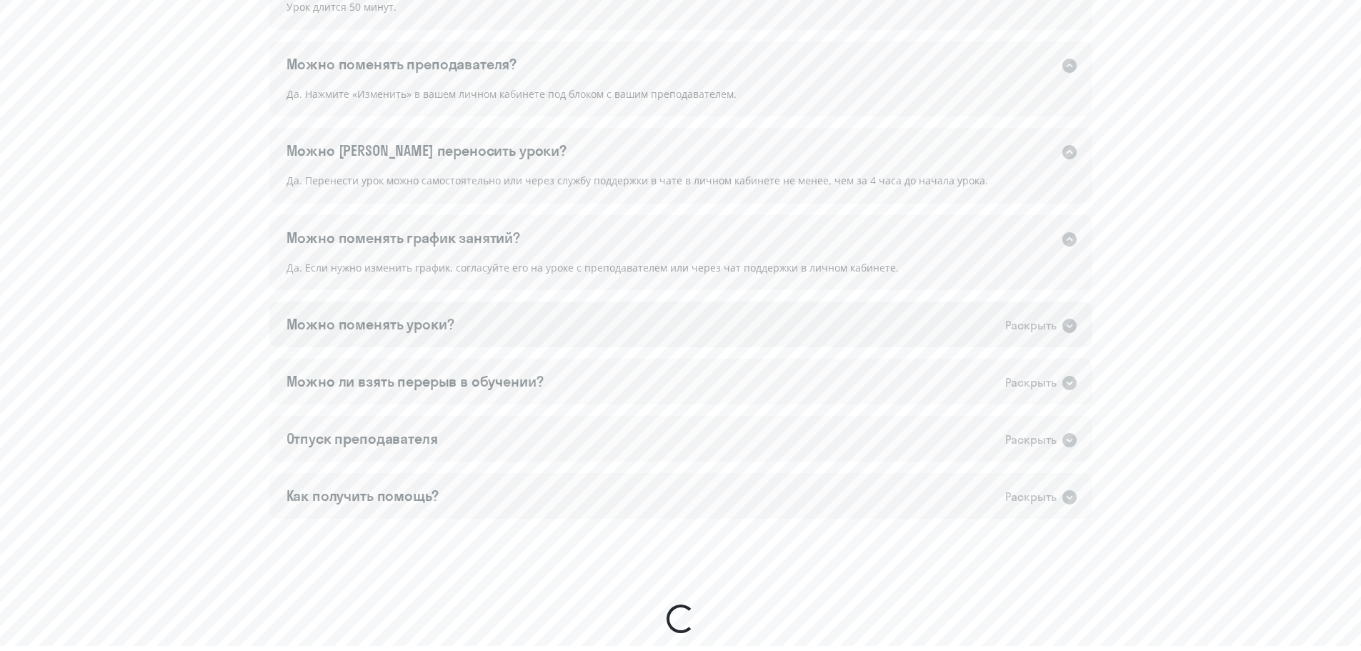
click at [1075, 328] on icon at bounding box center [1070, 326] width 14 height 14
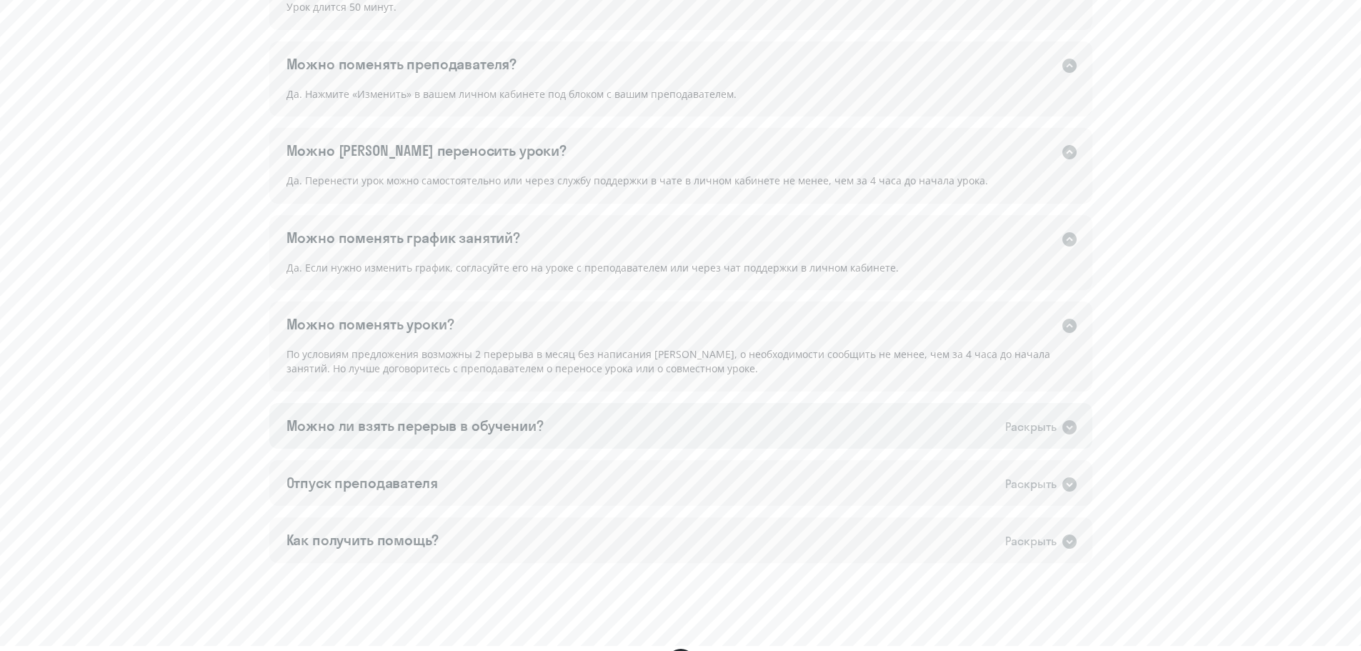
click at [1066, 431] on icon at bounding box center [1070, 427] width 14 height 14
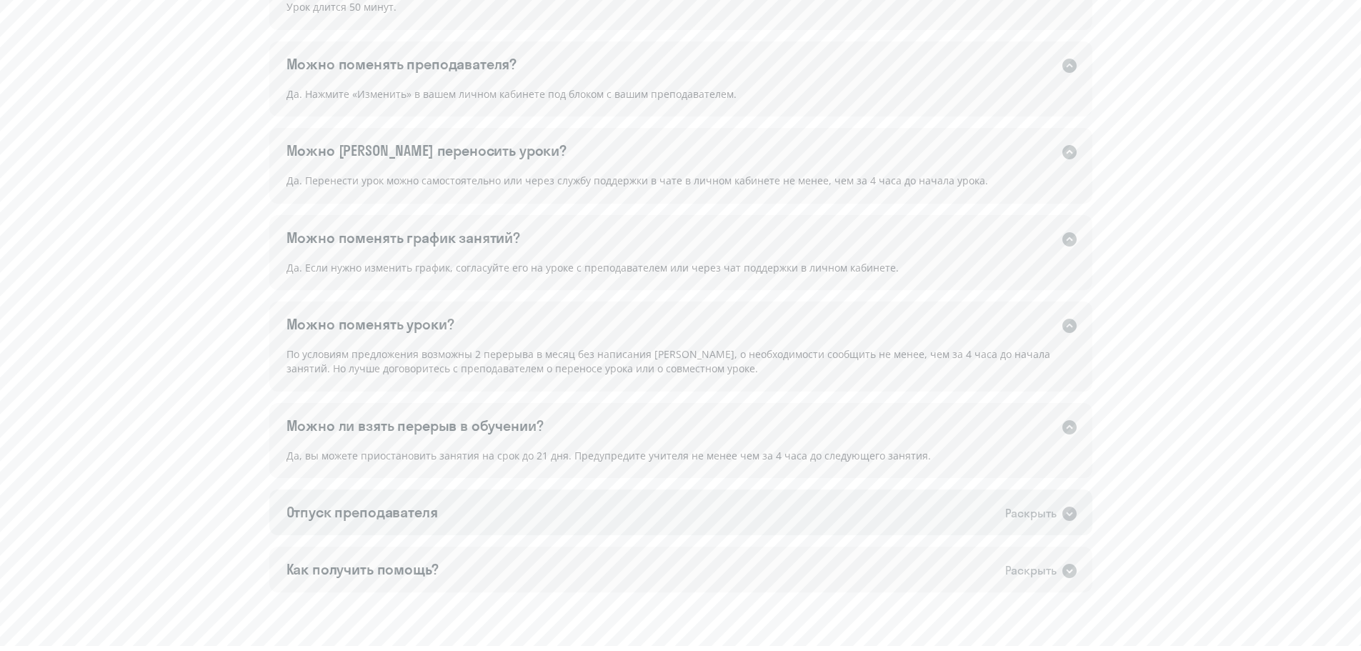
click at [1073, 518] on icon at bounding box center [1070, 514] width 14 height 14
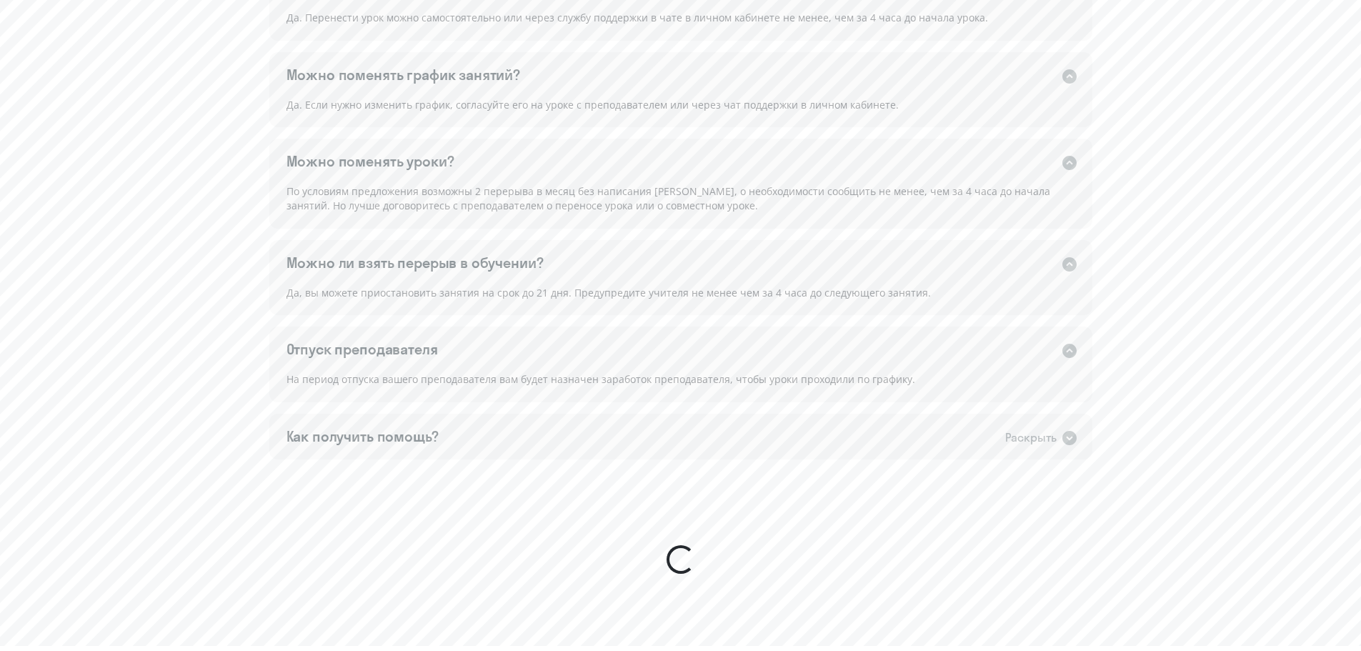
scroll to position [1143, 0]
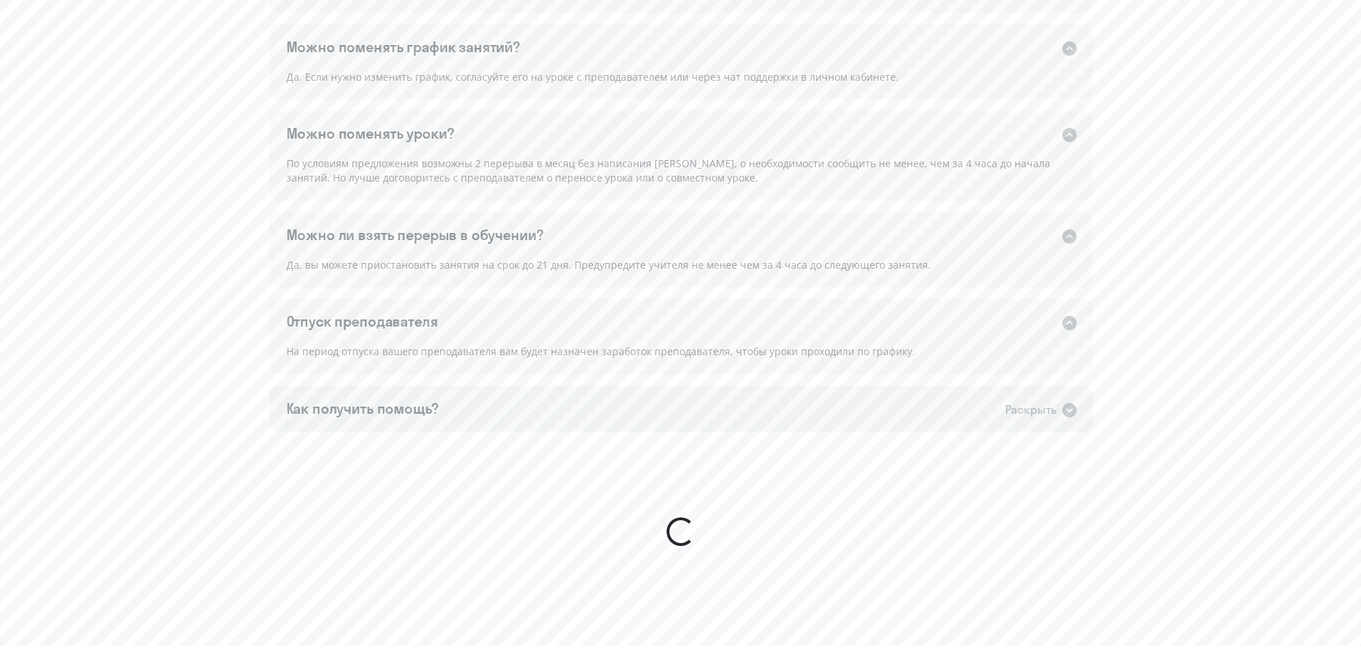
click at [1070, 405] on icon at bounding box center [1070, 410] width 14 height 14
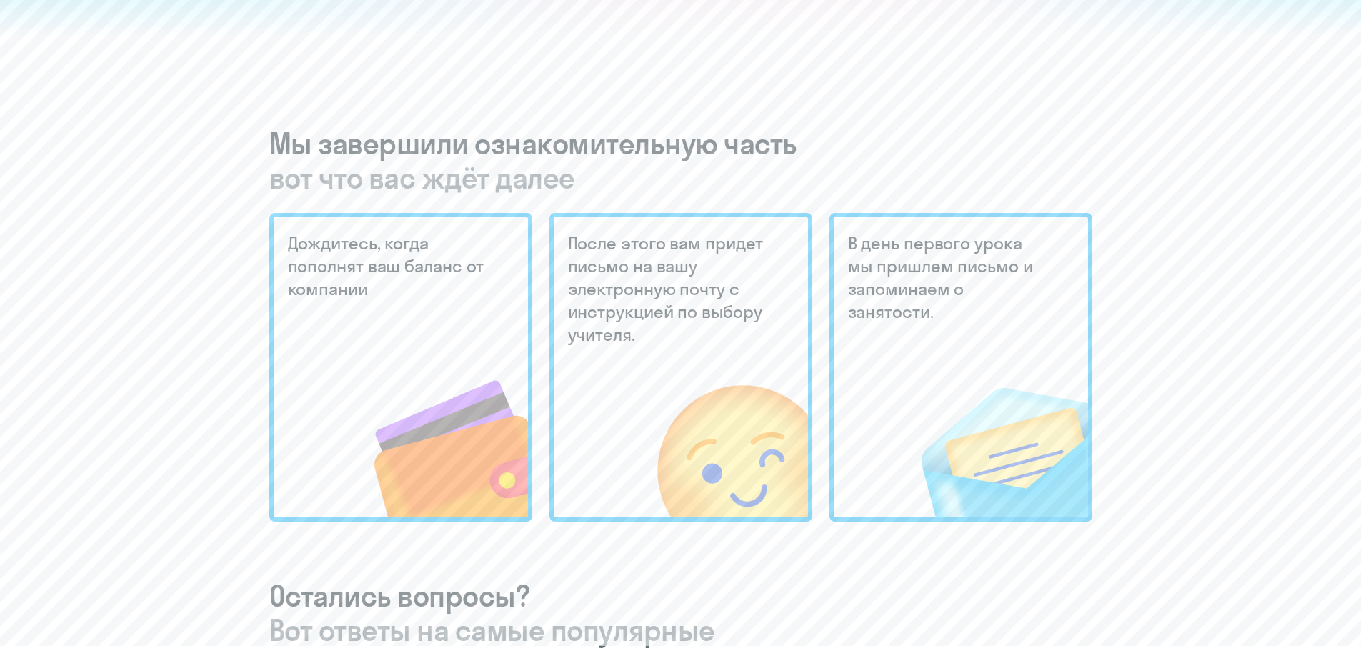
scroll to position [381, 0]
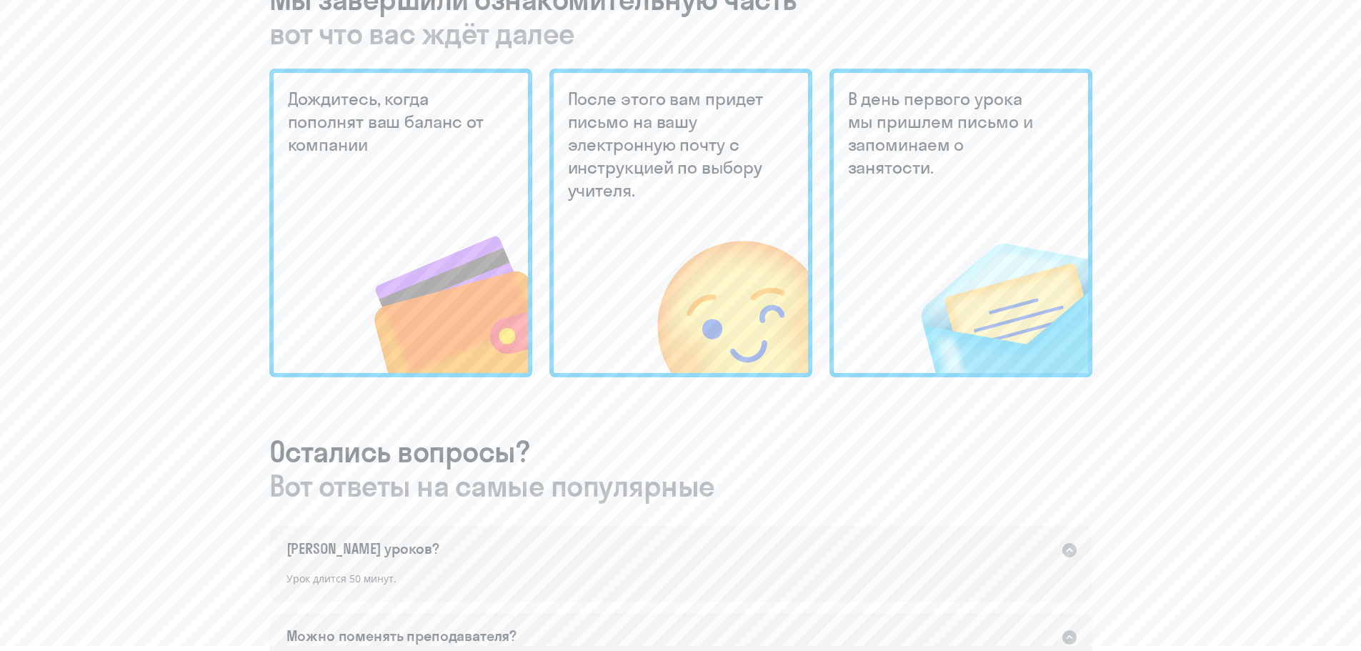
click at [717, 157] on font "После этого вам придет письмо на вашу электронную почту с инструкцией по выбору…" at bounding box center [666, 144] width 196 height 113
click at [945, 229] on img at bounding box center [983, 277] width 212 height 192
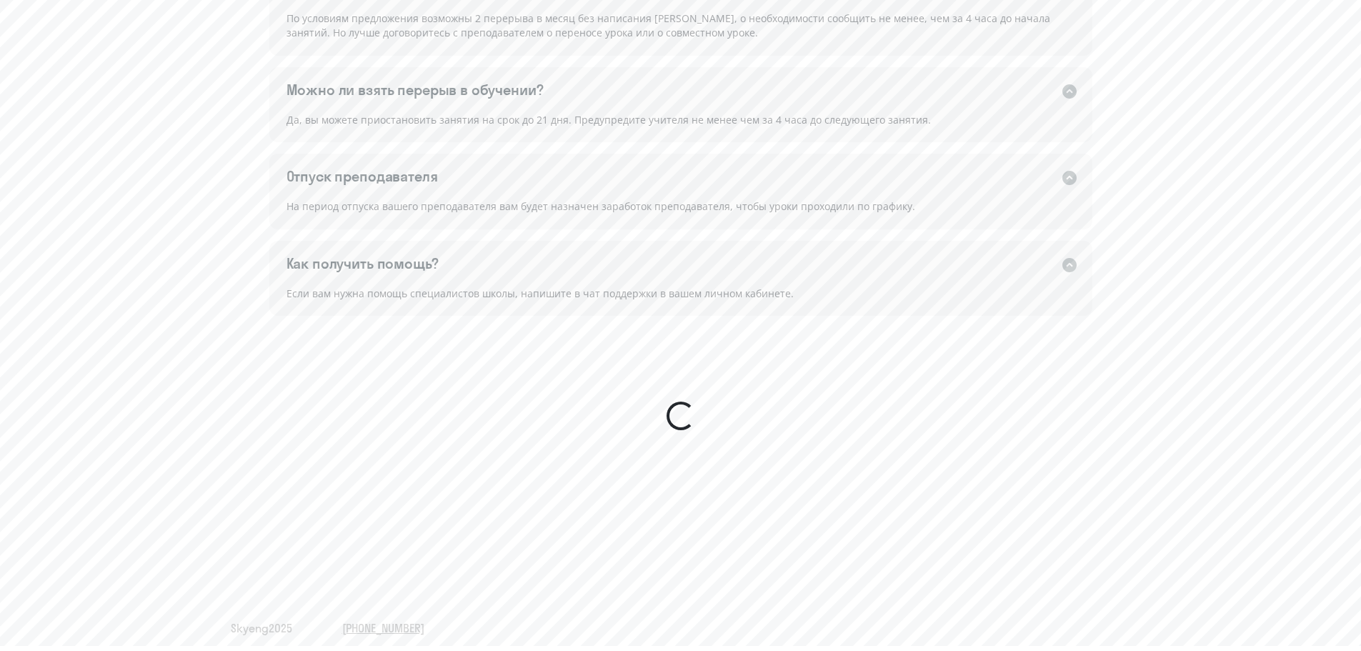
scroll to position [1295, 0]
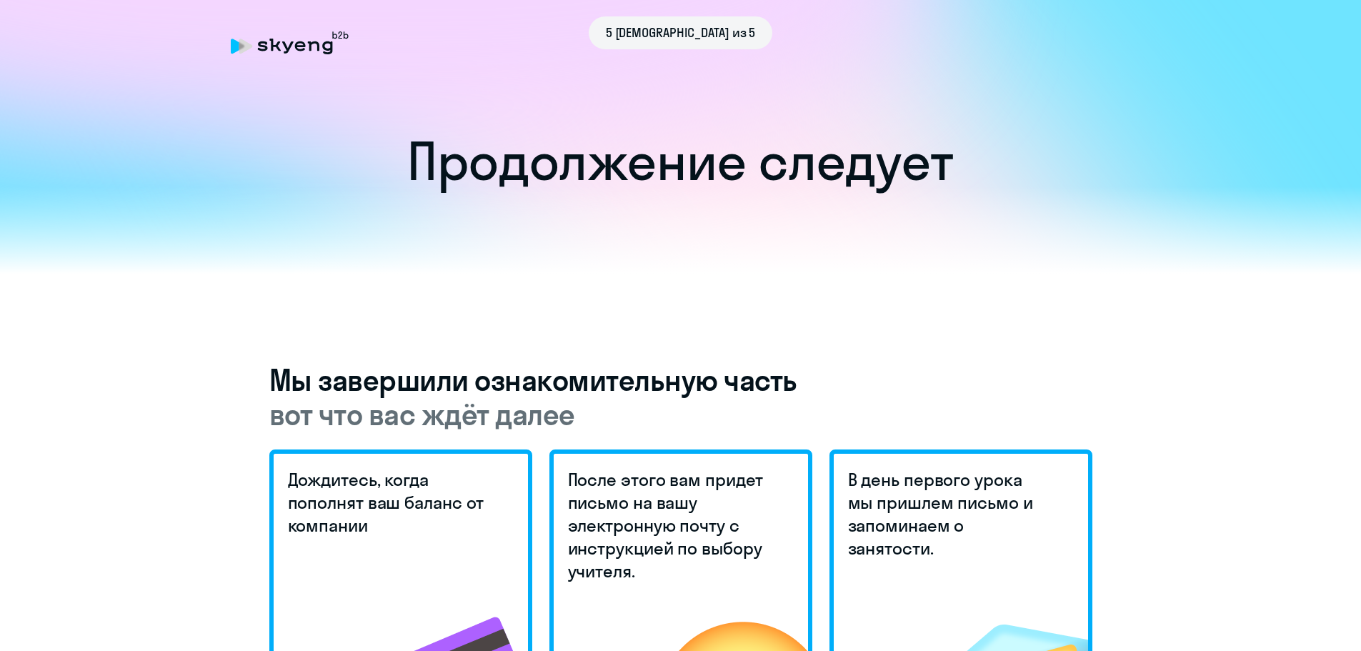
click at [978, 266] on div at bounding box center [680, 229] width 1361 height 87
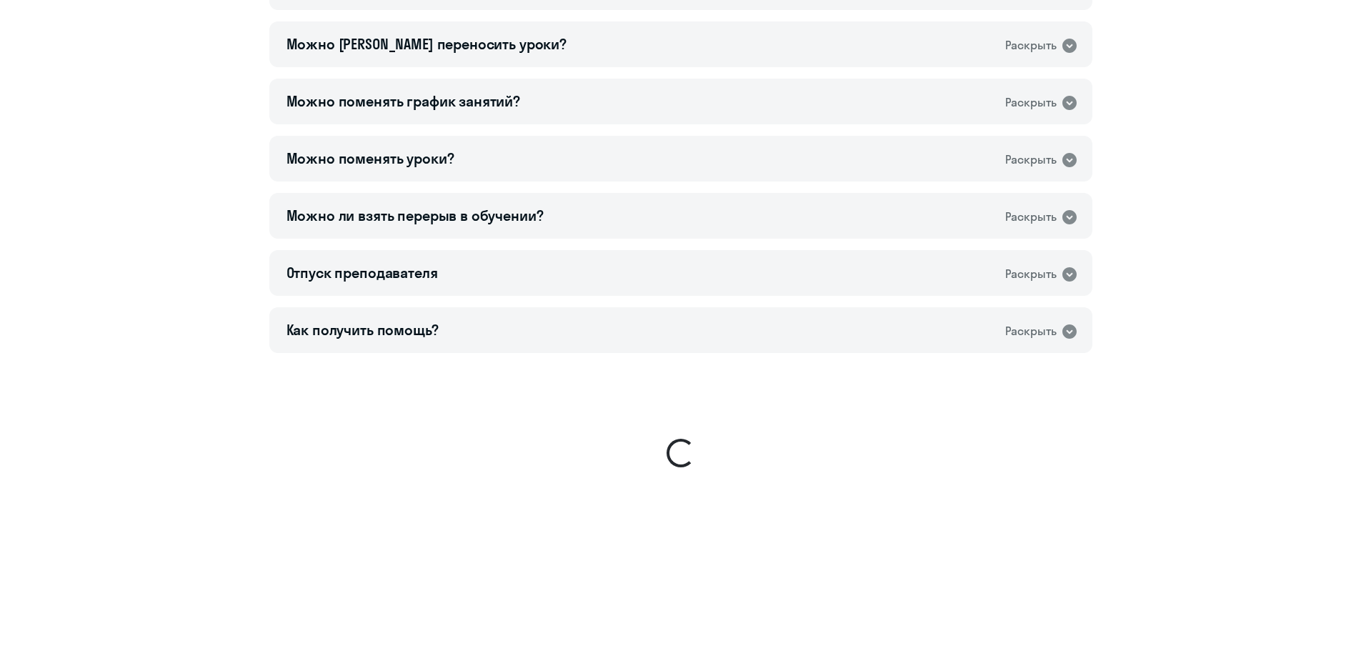
scroll to position [1044, 0]
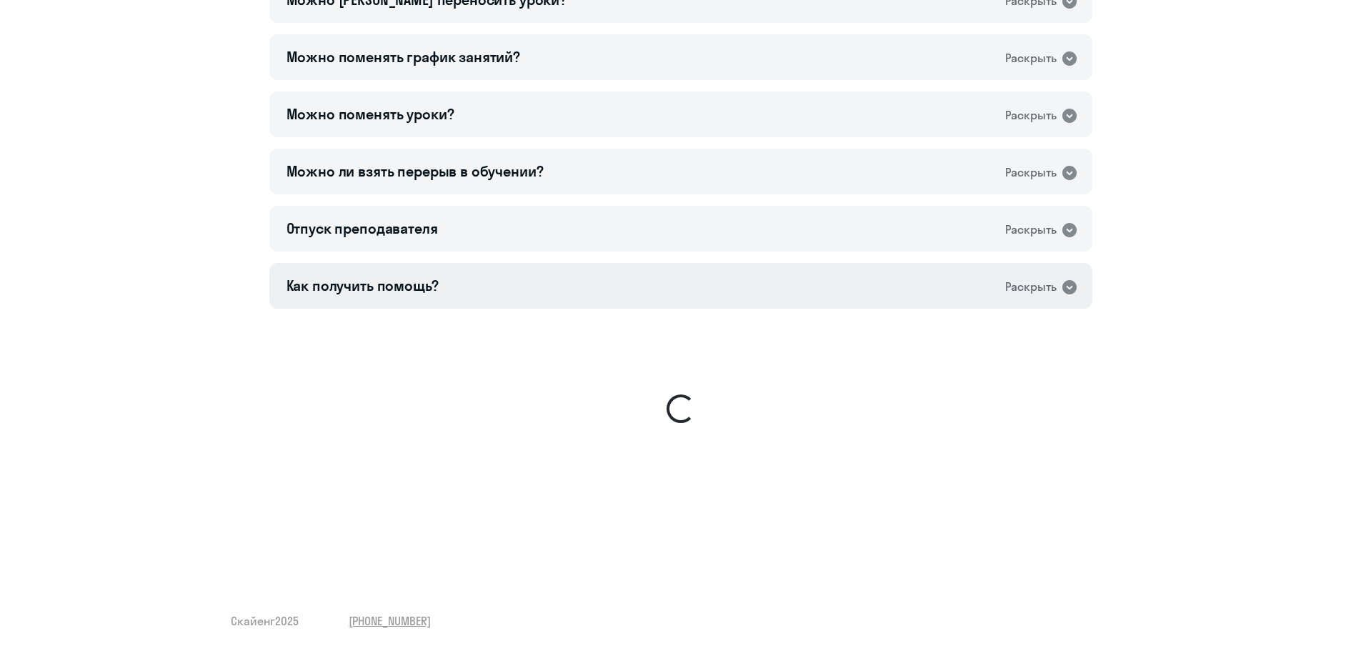
click at [1071, 281] on icon at bounding box center [1070, 287] width 14 height 14
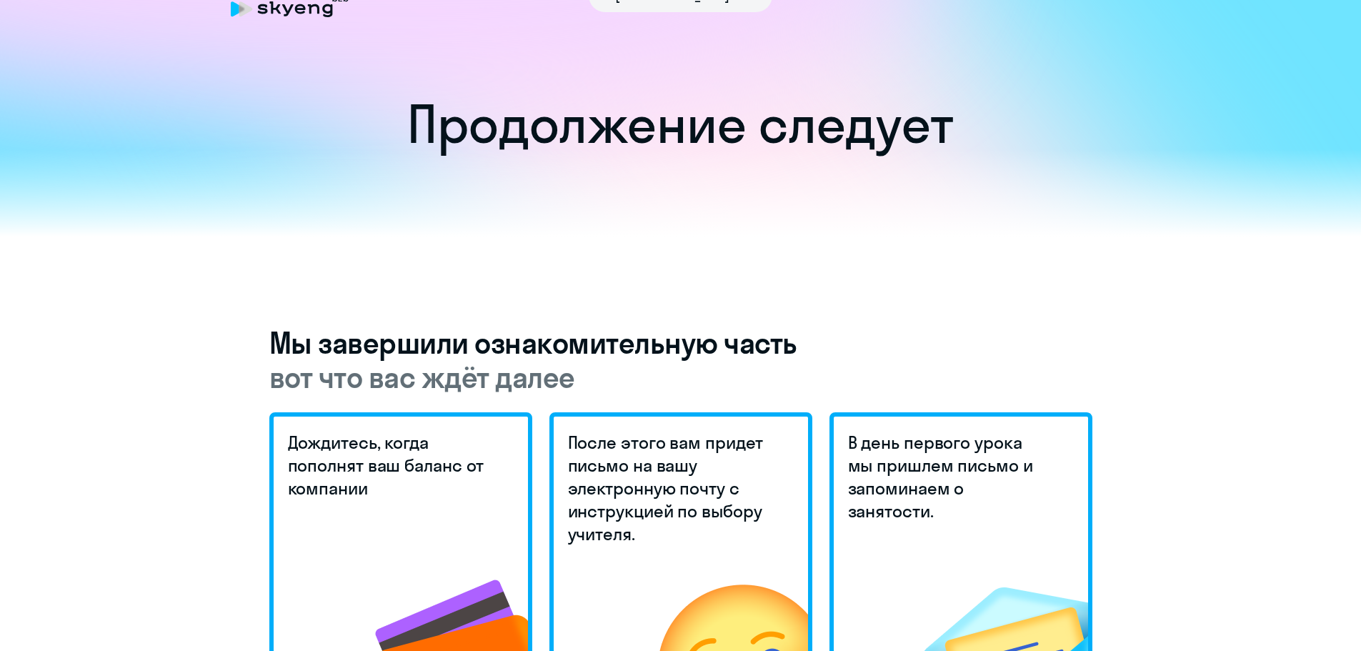
scroll to position [0, 0]
